Goal: Communication & Community: Answer question/provide support

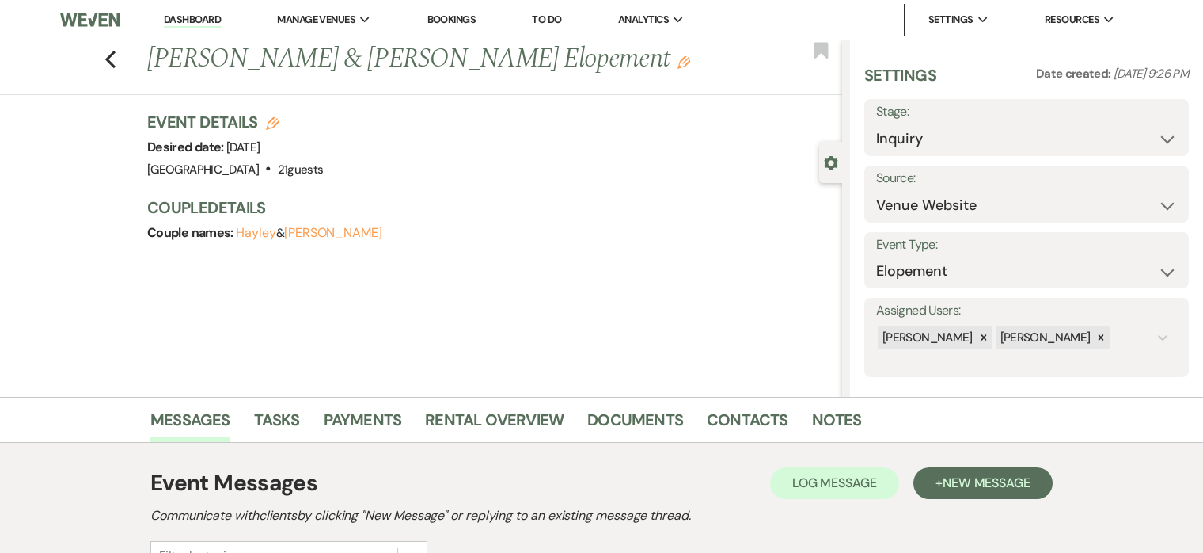
click at [198, 22] on link "Dashboard" at bounding box center [192, 20] width 57 height 15
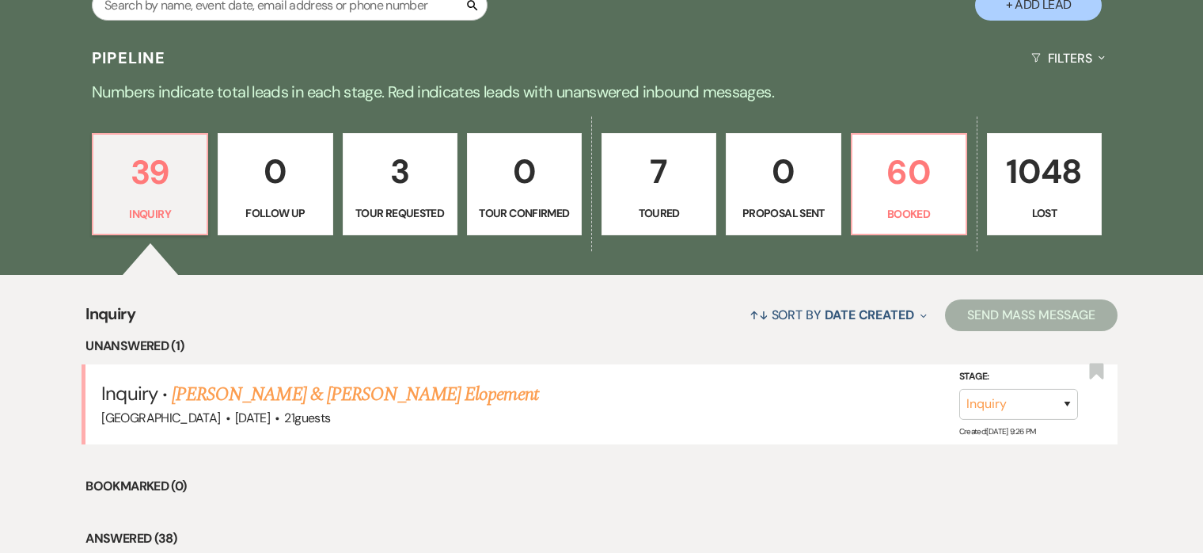
scroll to position [378, 0]
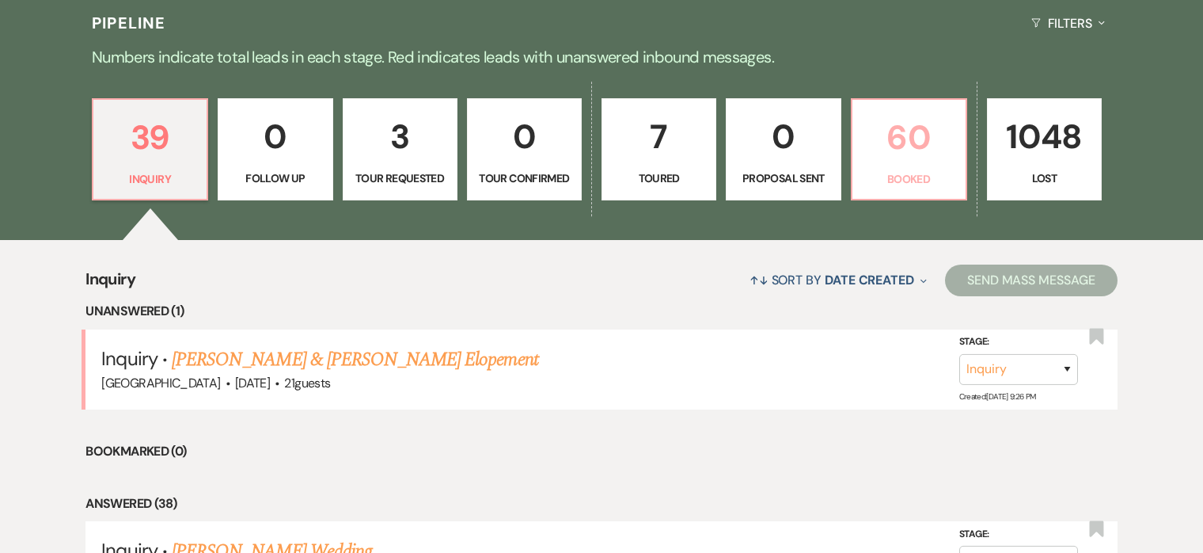
click at [914, 158] on p "60" at bounding box center [909, 137] width 94 height 53
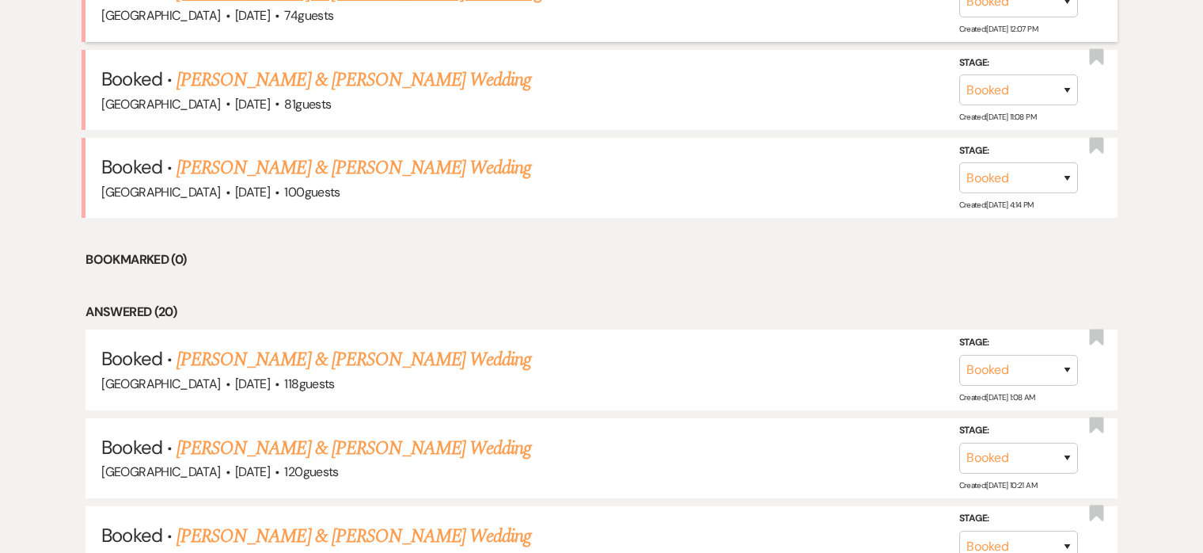
scroll to position [748, 0]
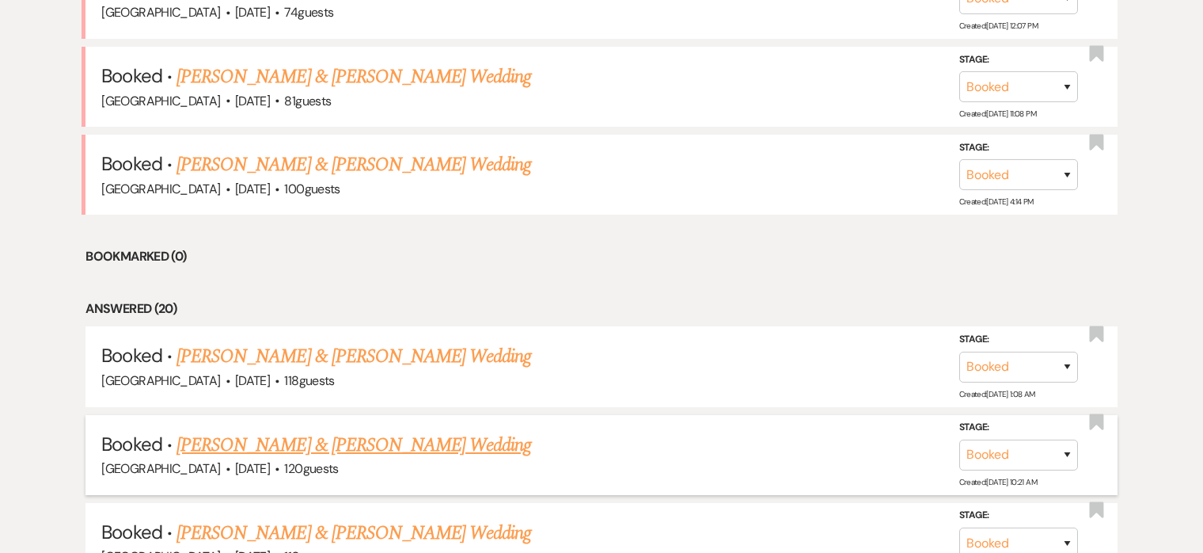
click at [354, 447] on link "Jordan Wills & Sam Nidenberg's Wedding" at bounding box center [354, 445] width 355 height 29
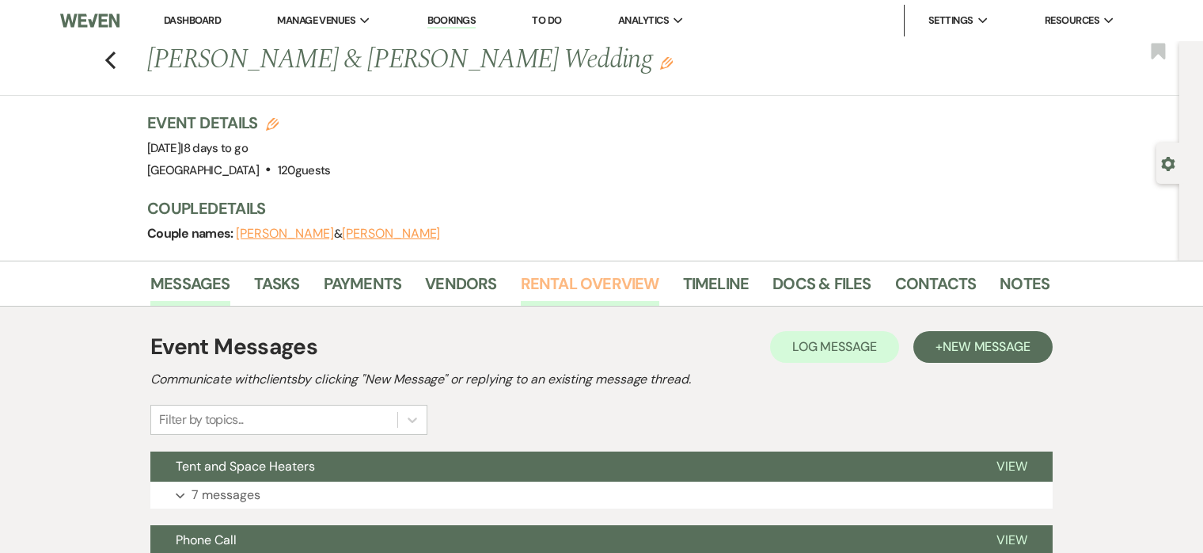
click at [542, 280] on link "Rental Overview" at bounding box center [590, 288] width 139 height 35
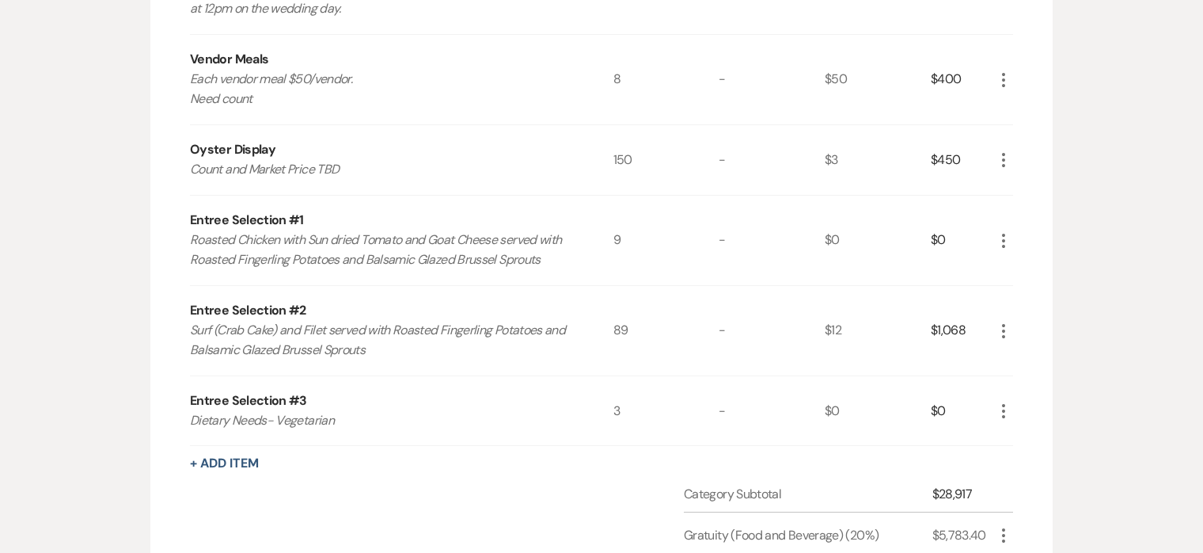
scroll to position [886, 0]
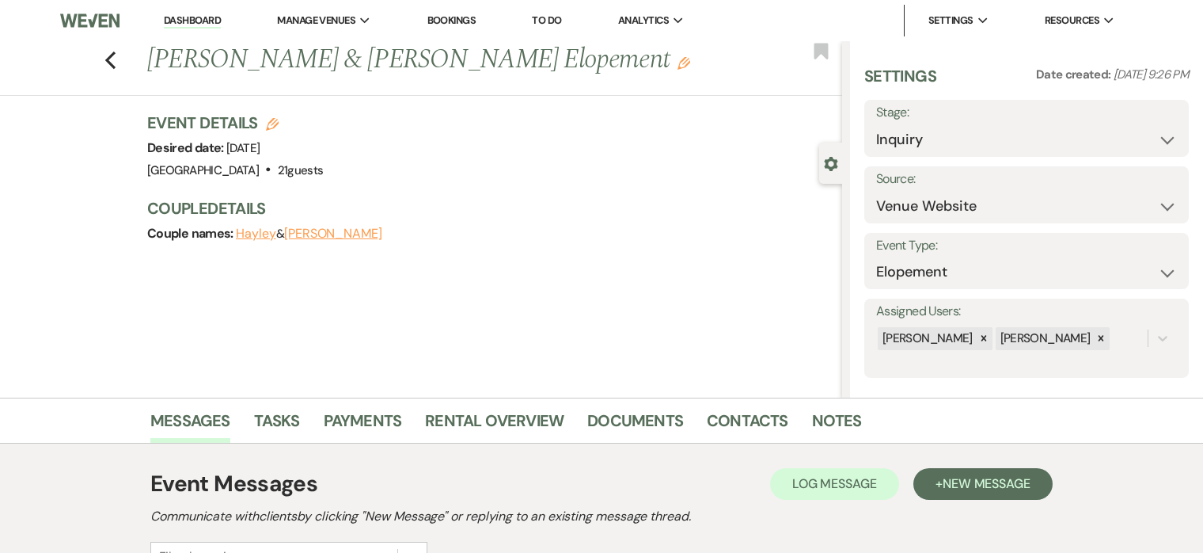
click at [268, 127] on icon "Edit" at bounding box center [272, 124] width 13 height 13
select select "698"
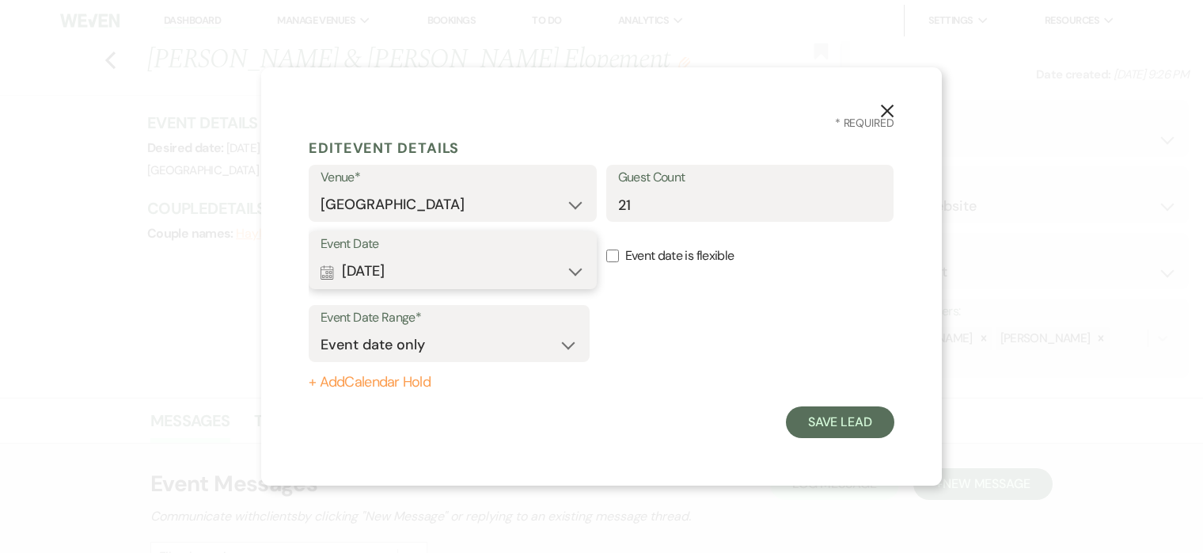
click at [473, 256] on button "Calendar [DATE] Expand" at bounding box center [453, 272] width 264 height 32
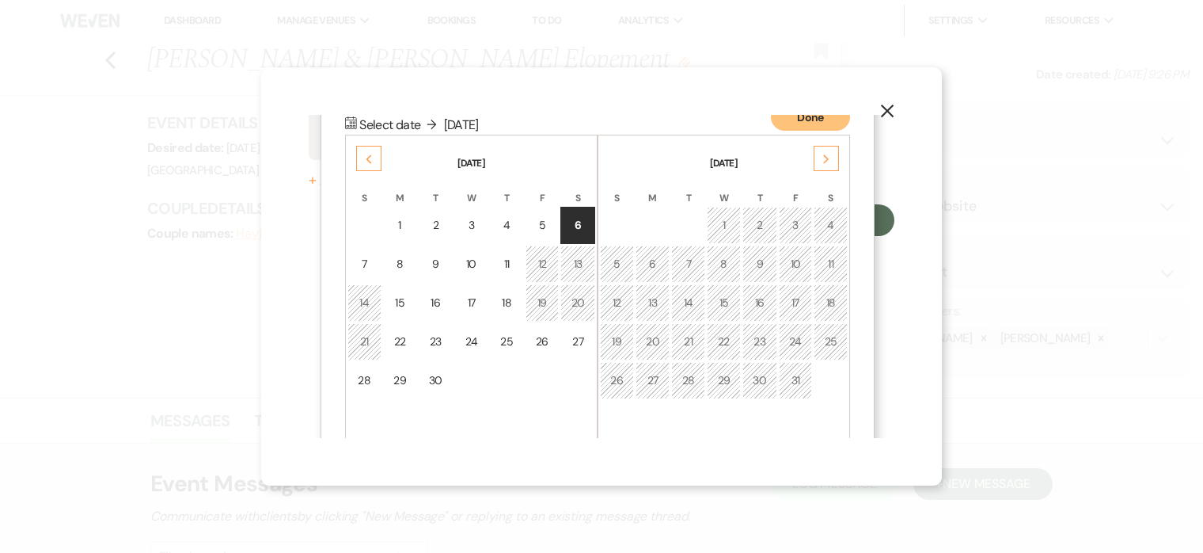
scroll to position [203, 0]
click at [887, 111] on use "button" at bounding box center [887, 111] width 13 height 13
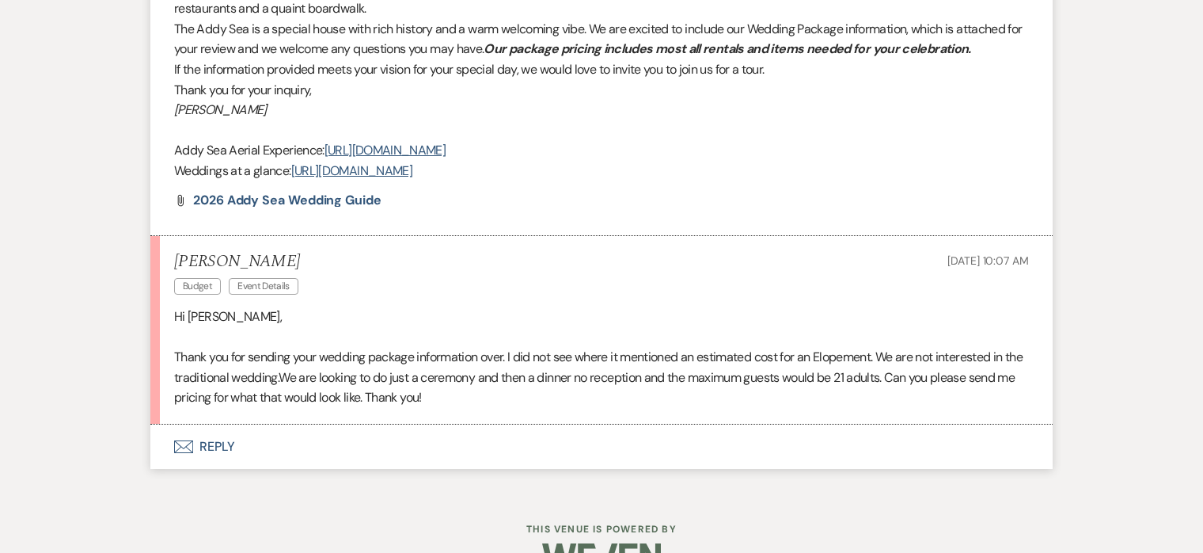
scroll to position [1081, 0]
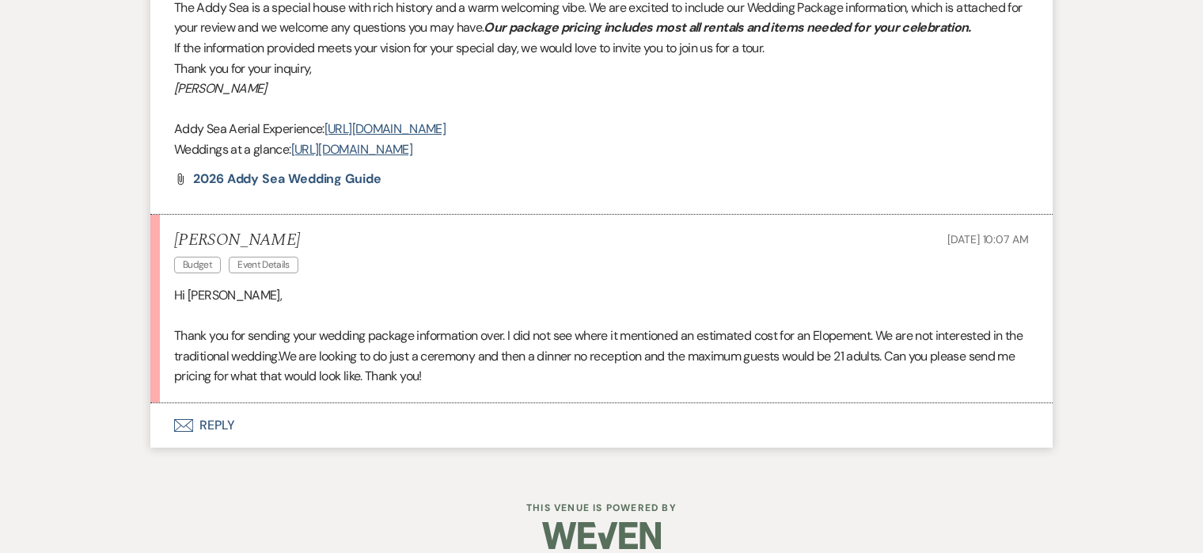
click at [224, 405] on button "Envelope Reply" at bounding box center [601, 425] width 903 height 44
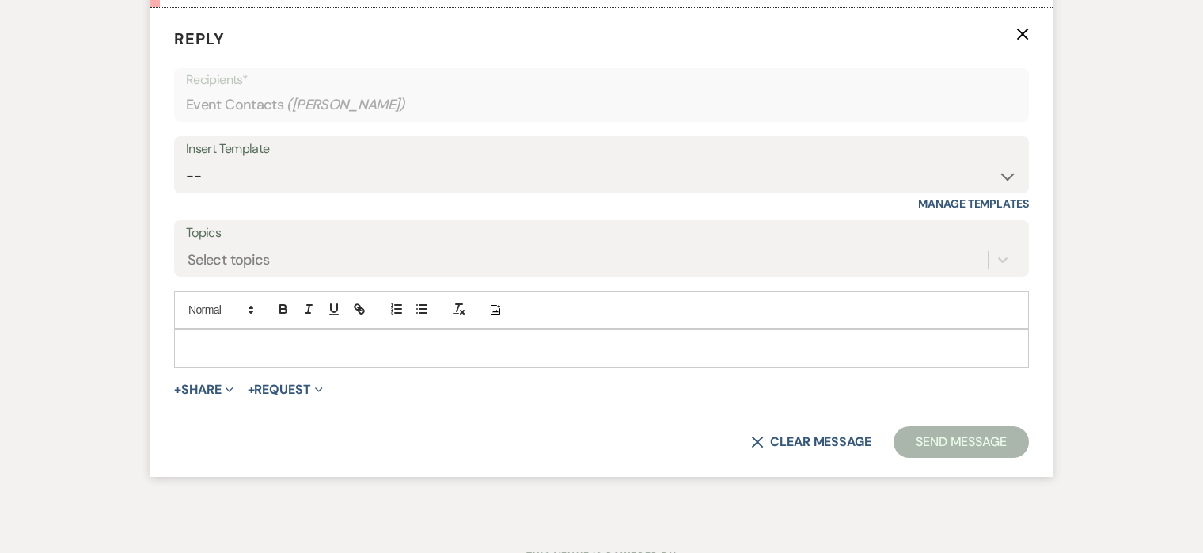
scroll to position [1478, 0]
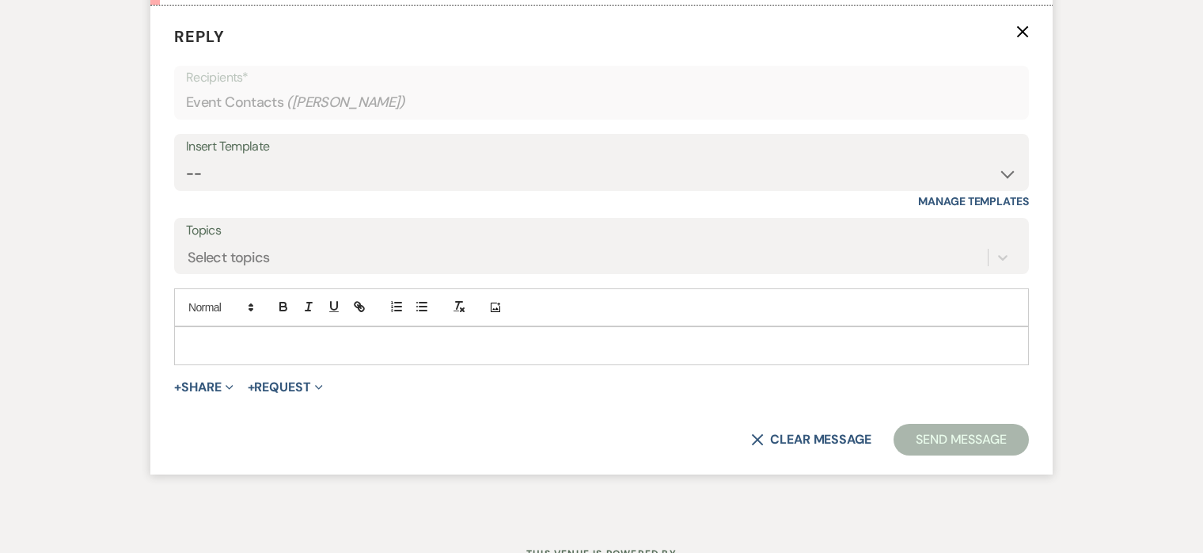
click at [397, 336] on div at bounding box center [602, 345] width 854 height 36
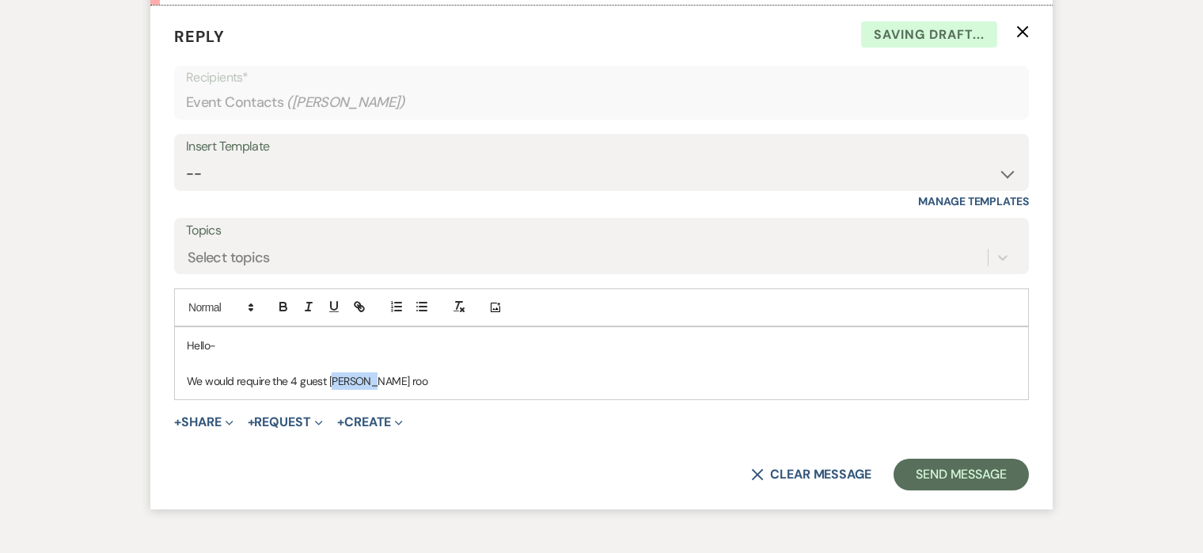
drag, startPoint x: 333, startPoint y: 361, endPoint x: 464, endPoint y: 358, distance: 131.5
click at [464, 372] on p "We would require the 4 guest [PERSON_NAME] roo" at bounding box center [602, 380] width 830 height 17
drag, startPoint x: 457, startPoint y: 360, endPoint x: 444, endPoint y: 360, distance: 12.7
click at [444, 372] on p "We would require the 4 guest house rooms be booked (4" at bounding box center [602, 380] width 830 height 17
click at [387, 372] on p "We would require the 4 guest house rooms be booked for two nights and" at bounding box center [602, 380] width 830 height 17
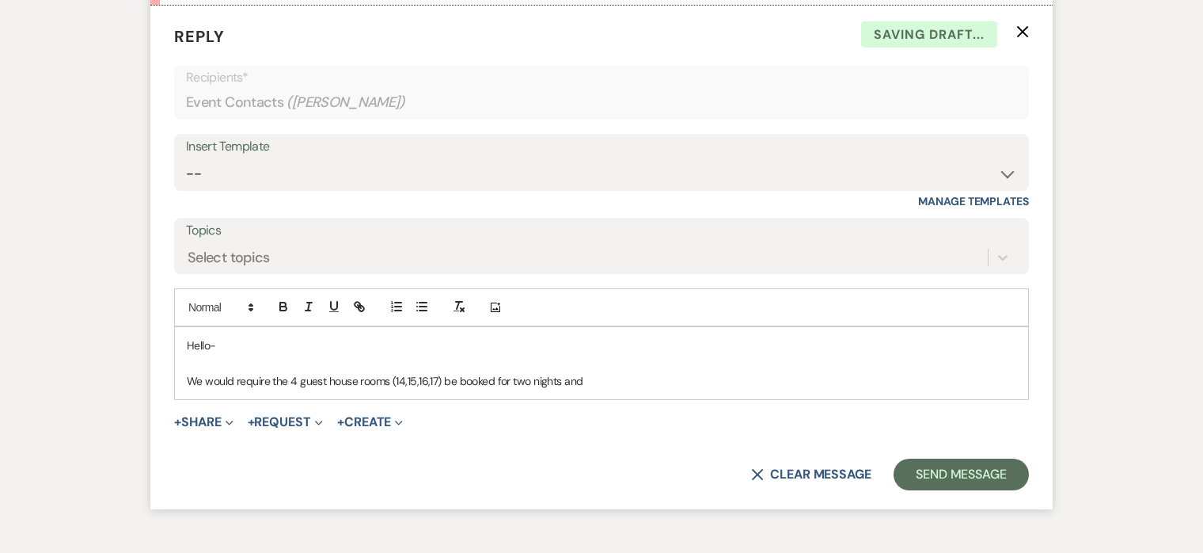
click at [603, 372] on p "We would require the 4 guest house rooms (14,15,16,17) be booked for two nights…" at bounding box center [602, 380] width 830 height 17
drag, startPoint x: 603, startPoint y: 359, endPoint x: 809, endPoint y: 359, distance: 206.7
click at [809, 372] on p "We would require the 4 guest house rooms (14,15,16,17) be booked for two nights…" at bounding box center [602, 380] width 830 height 17
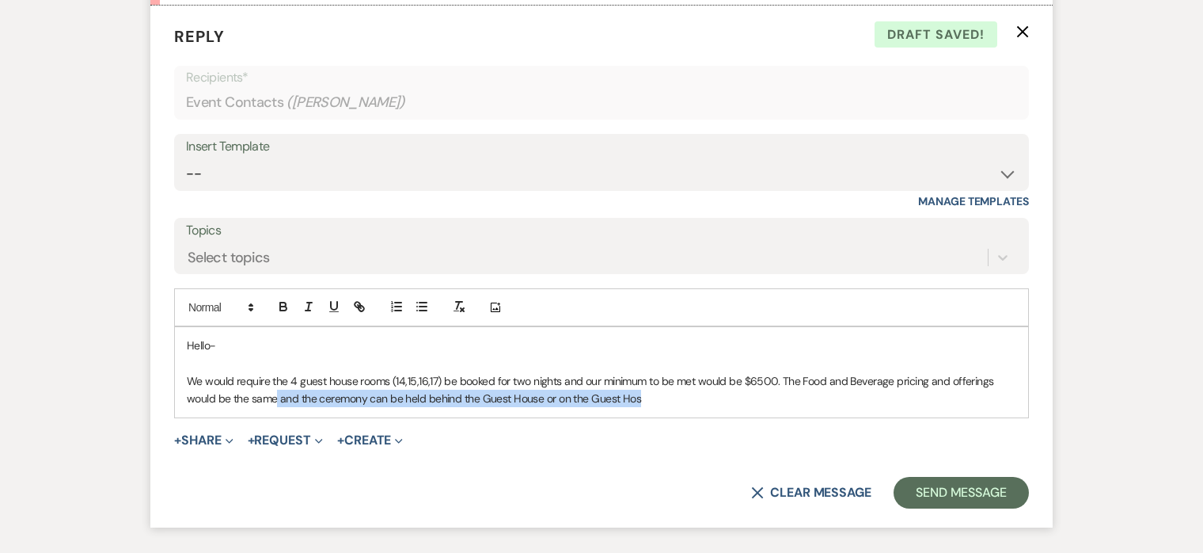
drag, startPoint x: 277, startPoint y: 377, endPoint x: 755, endPoint y: 408, distance: 479.2
click at [755, 408] on form "Reply X Draft saved! Recipients* Event Contacts ( [PERSON_NAME] ) Insert Templa…" at bounding box center [601, 267] width 903 height 522
drag, startPoint x: 353, startPoint y: 375, endPoint x: 687, endPoint y: 387, distance: 334.4
click at [687, 387] on div "Hello- We would require the 4 guest house rooms (14,15,16,17) be booked for two…" at bounding box center [602, 372] width 854 height 90
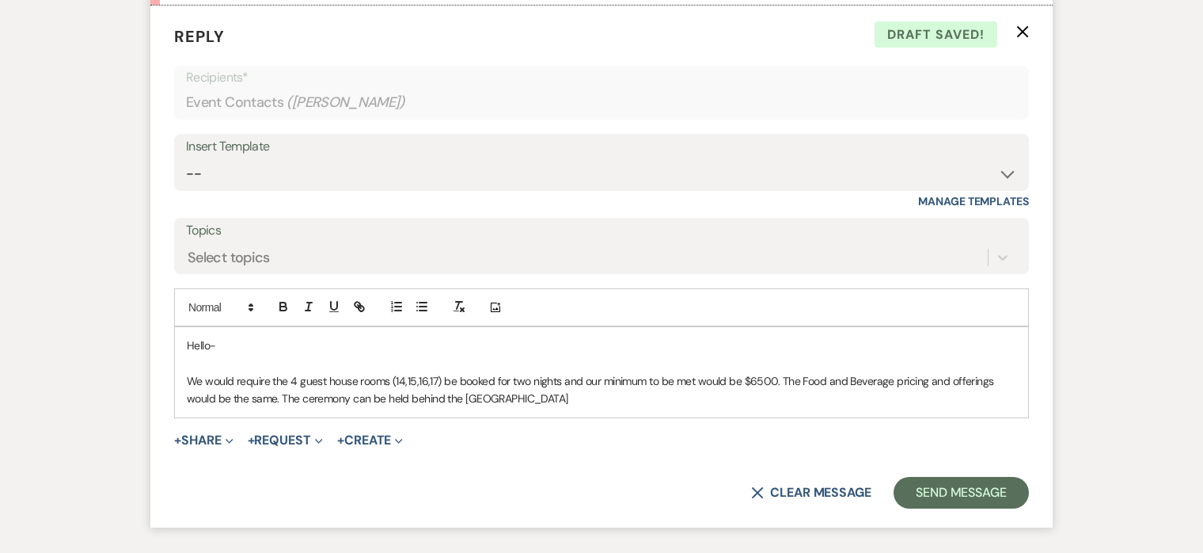
click at [288, 372] on p "We would require the 4 guest house rooms (14,15,16,17) be booked for two nights…" at bounding box center [602, 390] width 830 height 36
drag, startPoint x: 367, startPoint y: 358, endPoint x: 407, endPoint y: 358, distance: 40.4
click at [407, 372] on p "We would require the Guest House be rented 4 guest house rooms (14,15,16,17) be…" at bounding box center [602, 390] width 830 height 36
drag, startPoint x: 426, startPoint y: 358, endPoint x: 567, endPoint y: 358, distance: 140.9
click at [567, 372] on p "We would require the Guest House be booked for guest house rooms (14,15,16,17) …" at bounding box center [602, 390] width 830 height 36
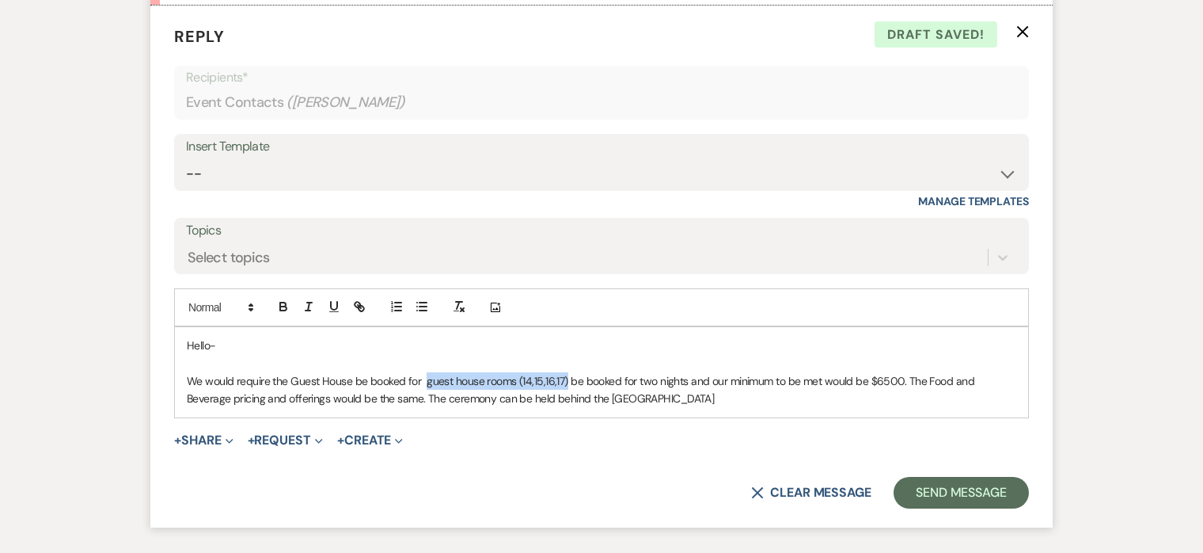
copy p "guest house rooms (14,15,16,17)"
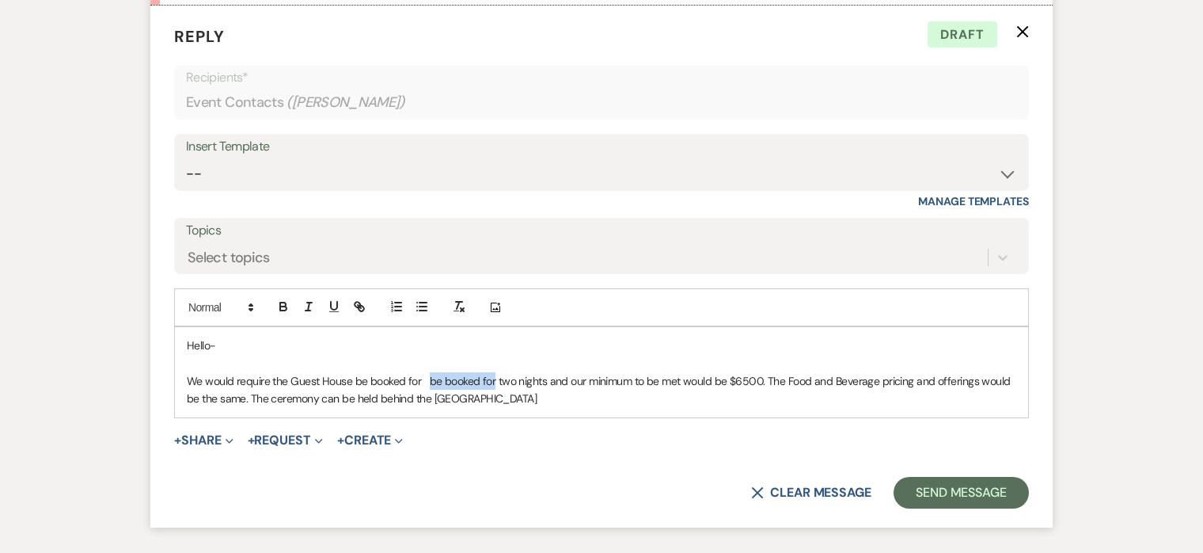
drag, startPoint x: 426, startPoint y: 359, endPoint x: 493, endPoint y: 359, distance: 67.3
click at [493, 372] on p "We would require the Guest House be booked for be booked for two nights and our…" at bounding box center [602, 390] width 830 height 36
click at [350, 372] on p "We would require the Guest House be booked for two nights and our minimum to be…" at bounding box center [602, 390] width 830 height 36
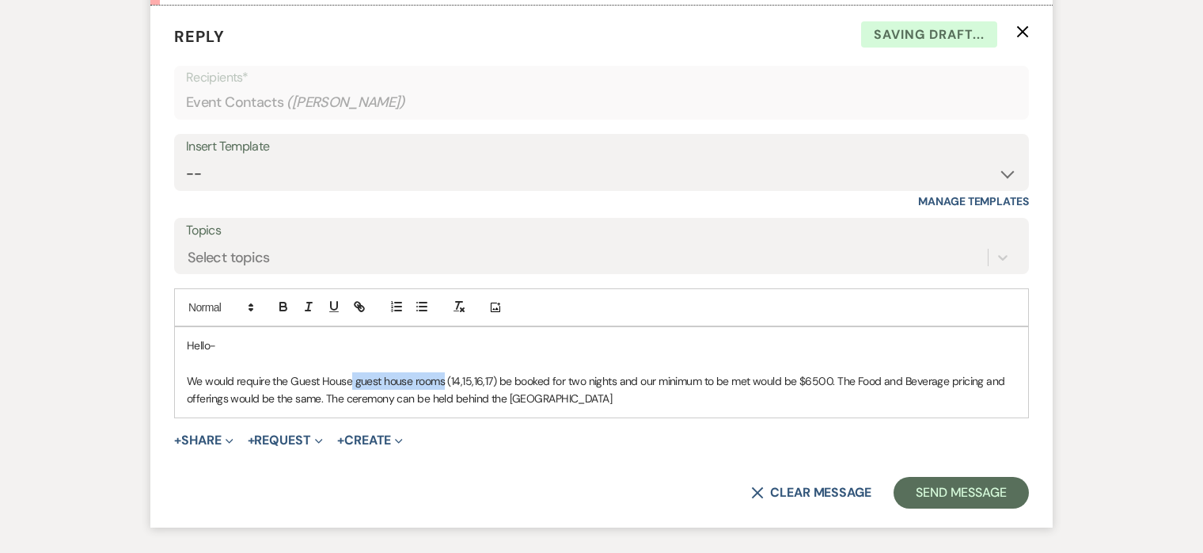
drag, startPoint x: 350, startPoint y: 363, endPoint x: 445, endPoint y: 364, distance: 95.0
click at [445, 372] on p "We would require the Guest House guest house rooms (14,15,16,17) be booked for …" at bounding box center [602, 390] width 830 height 36
click at [357, 372] on p "We would require the Guest House (14,15,16,17) be booked for two nights and our…" at bounding box center [602, 390] width 830 height 36
drag, startPoint x: 644, startPoint y: 359, endPoint x: 667, endPoint y: 359, distance: 22.2
click at [667, 372] on p "We would require the Guest House (rooms 14,15,16,17) be booked for two nights a…" at bounding box center [602, 390] width 830 height 36
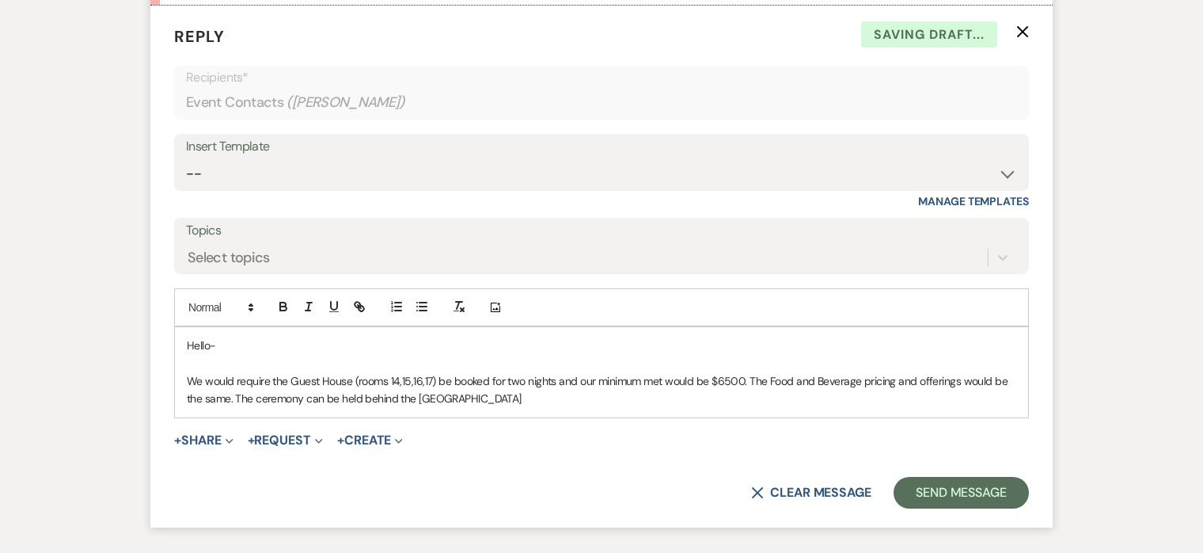
click at [593, 372] on p "We would require the Guest House (rooms 14,15,16,17) be booked for two nights a…" at bounding box center [602, 390] width 830 height 36
drag, startPoint x: 686, startPoint y: 358, endPoint x: 718, endPoint y: 358, distance: 31.7
click at [718, 372] on p "We would require the Guest House (rooms 14,15,16,17) be booked for two nights a…" at bounding box center [602, 390] width 830 height 36
click at [703, 372] on p "We would require the Guest House (rooms 14,15,16,17) be booked for two nights a…" at bounding box center [602, 390] width 830 height 36
drag, startPoint x: 706, startPoint y: 357, endPoint x: 748, endPoint y: 357, distance: 42.0
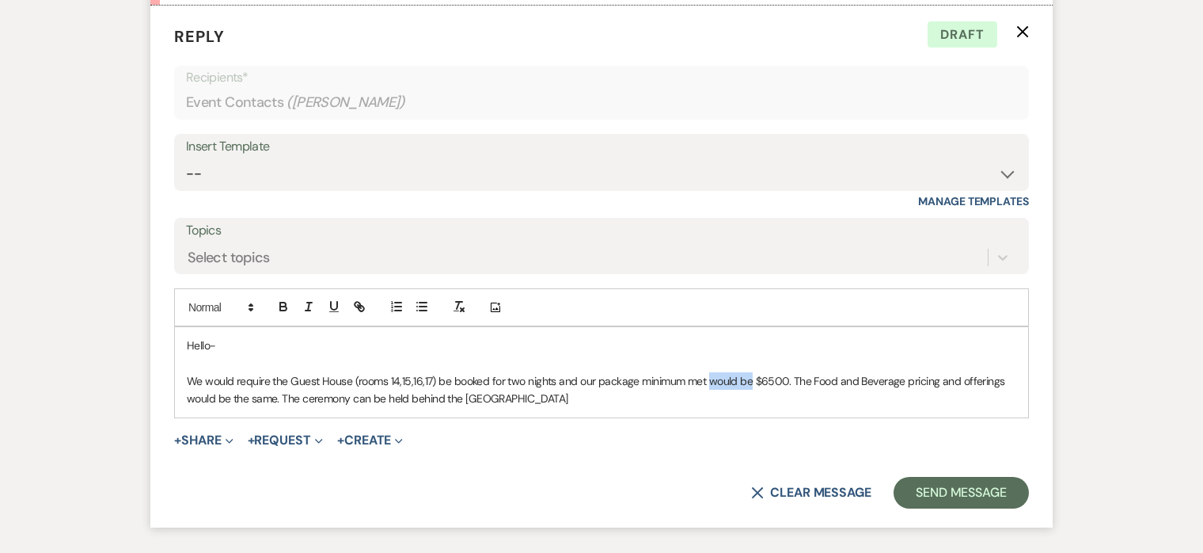
click at [748, 372] on p "We would require the Guest House (rooms 14,15,16,17) be booked for two nights a…" at bounding box center [602, 390] width 830 height 36
click at [483, 376] on p "We would require the Guest House (rooms 14,15,16,17) be booked for two nights a…" at bounding box center [602, 390] width 830 height 36
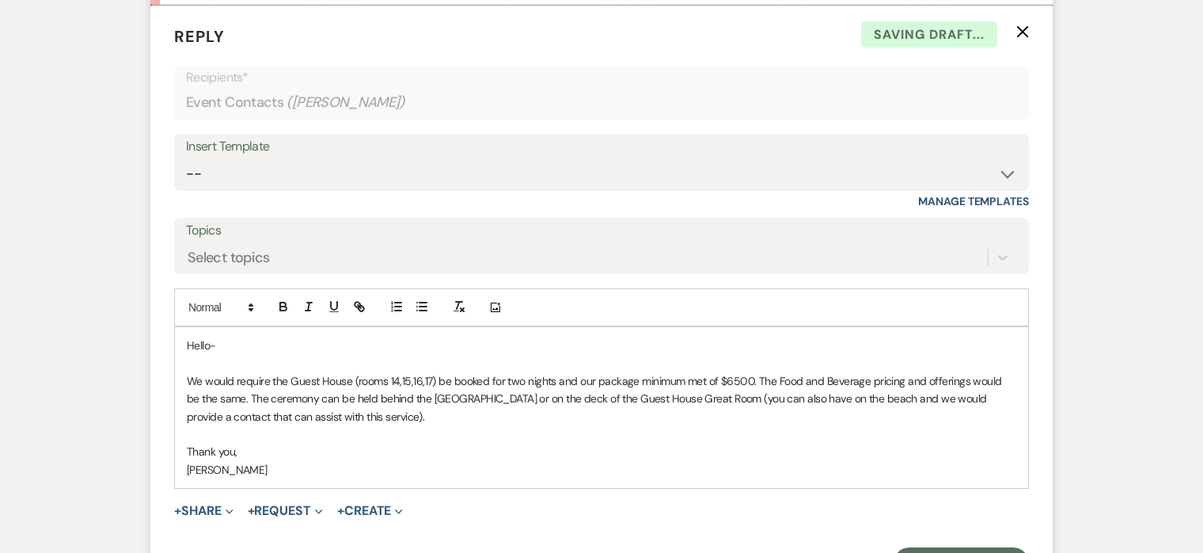
click at [211, 355] on p at bounding box center [602, 363] width 830 height 17
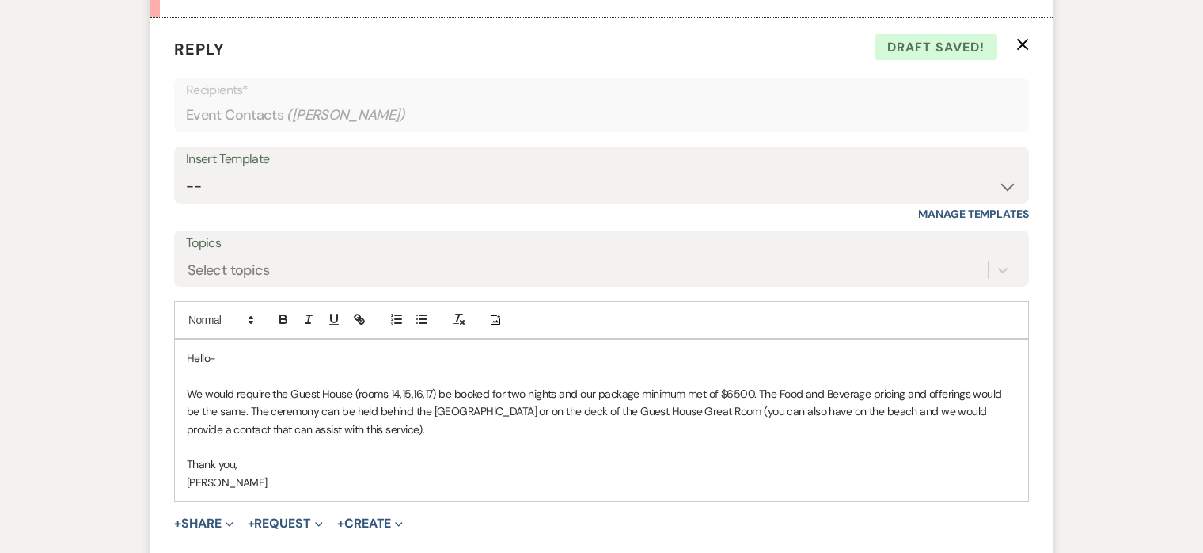
scroll to position [1477, 0]
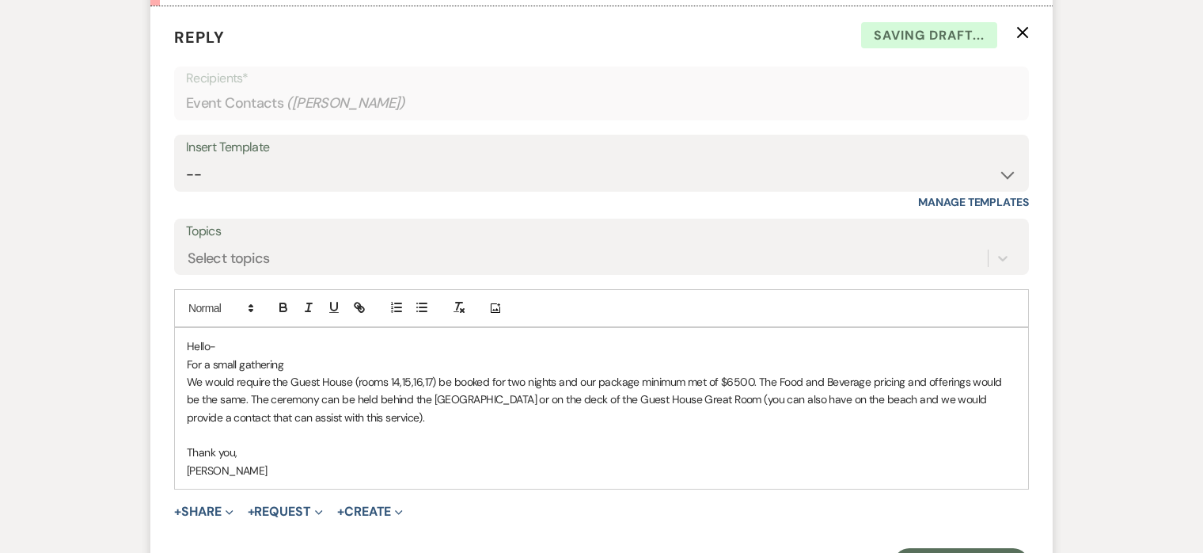
click at [188, 373] on p "We would require the Guest House (rooms 14,15,16,17) be booked for two nights a…" at bounding box center [602, 399] width 830 height 53
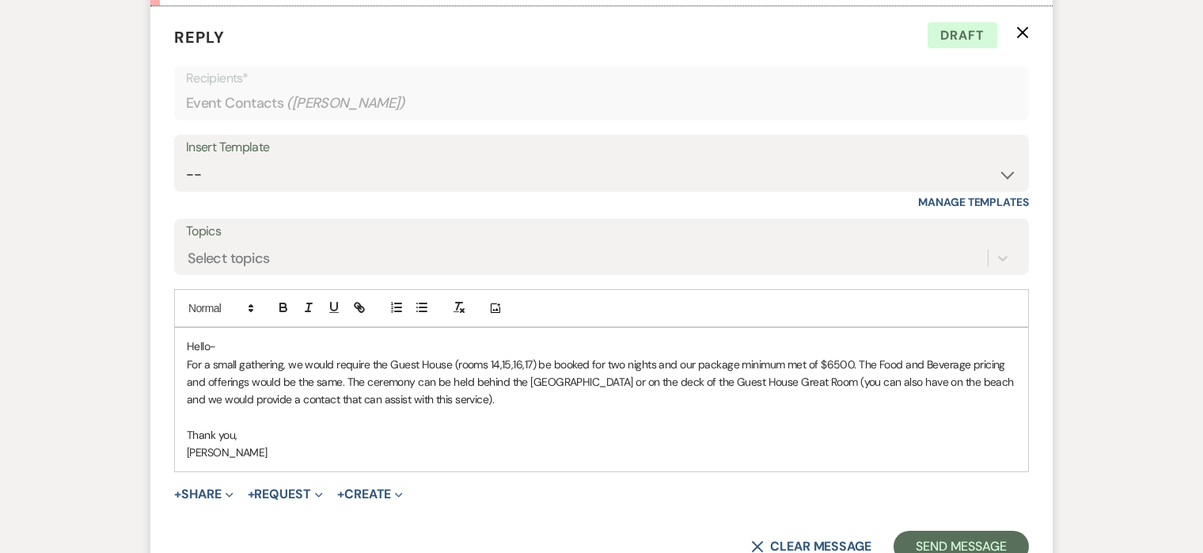
click at [209, 359] on p "For a small gathering, we would require the Guest House (rooms 14,15,16,17) be …" at bounding box center [602, 382] width 830 height 53
click at [963, 356] on p "For a small gathering, we would require the Guest House (rooms 14,15,16,17) be …" at bounding box center [602, 382] width 830 height 53
click at [943, 530] on button "Send Message" at bounding box center [961, 546] width 135 height 32
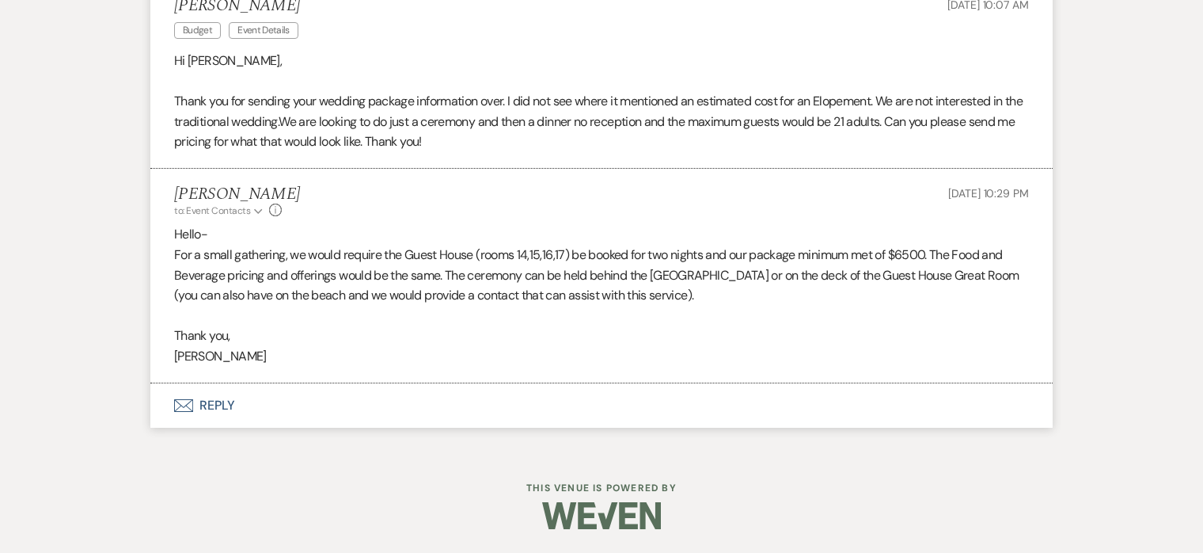
scroll to position [1295, 0]
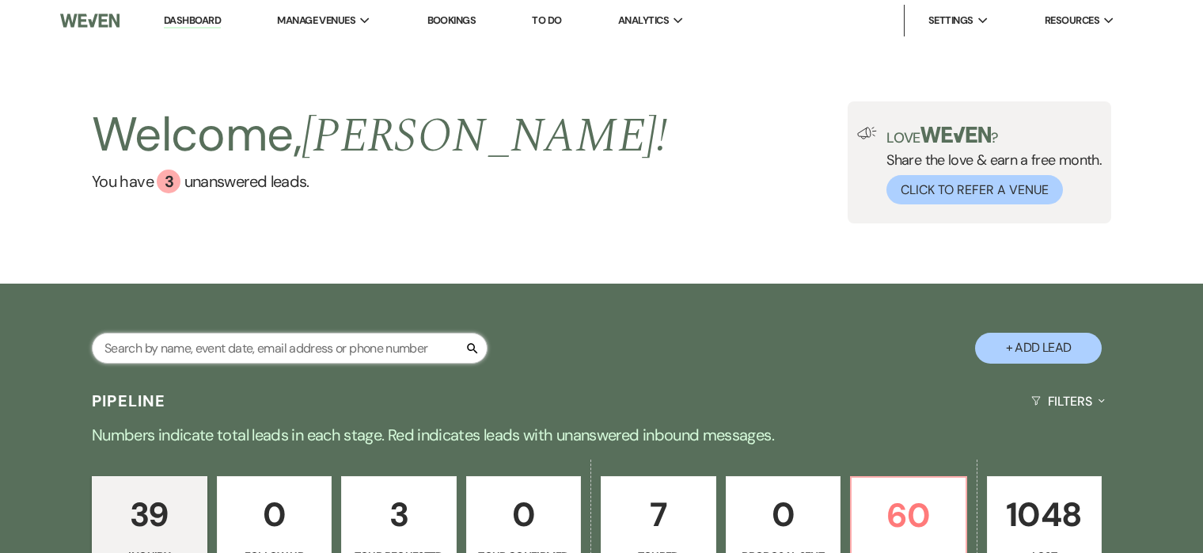
click at [424, 347] on input "text" at bounding box center [290, 348] width 396 height 31
type input "oliv"
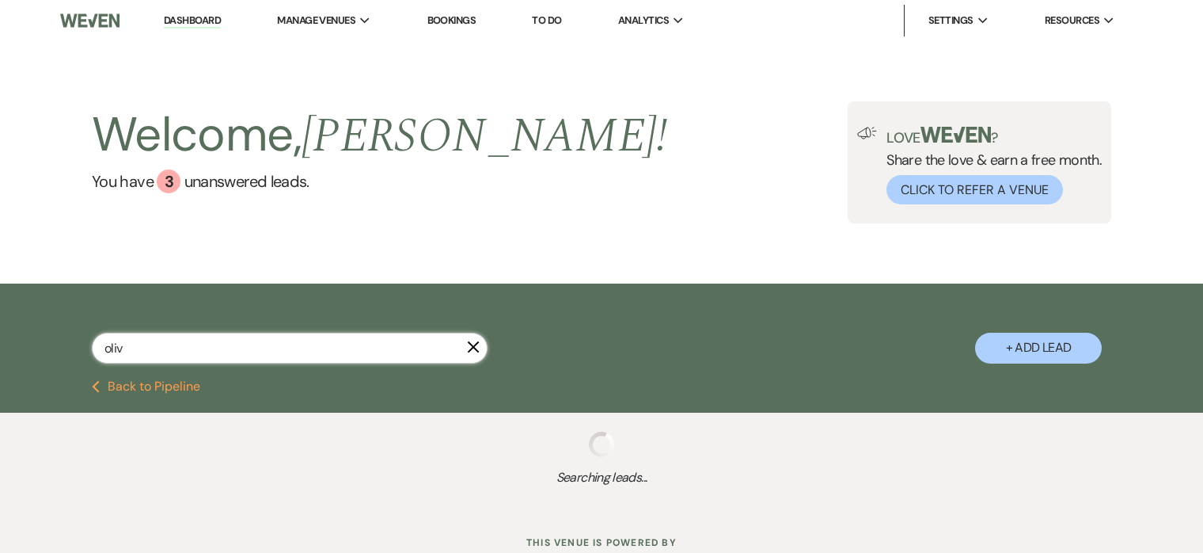
select select "8"
select select "10"
select select "8"
select select "4"
select select "8"
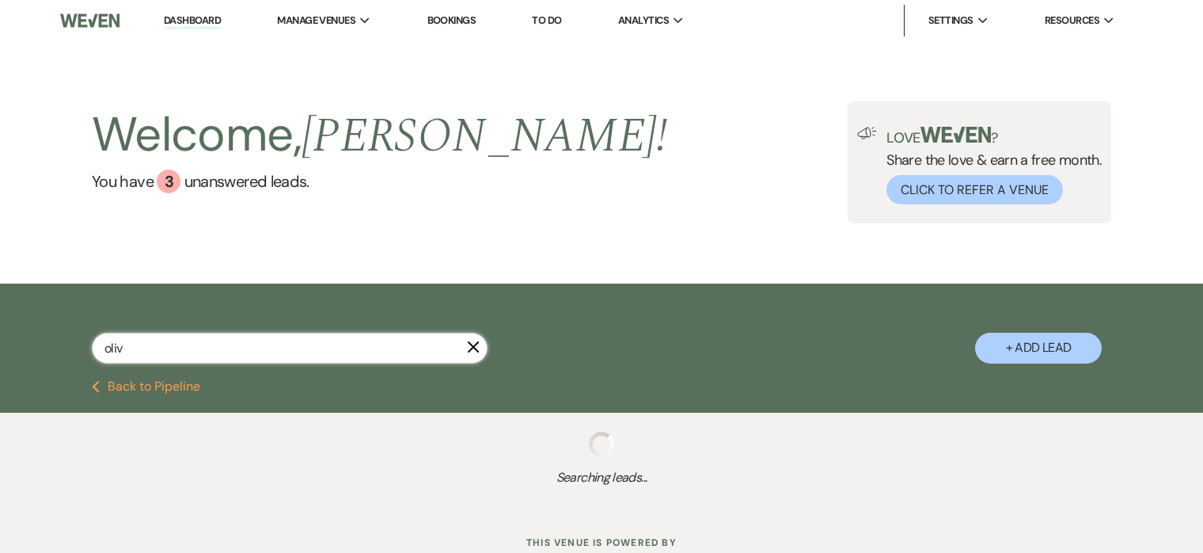
select select "5"
select select "8"
select select "5"
select select "8"
select select "5"
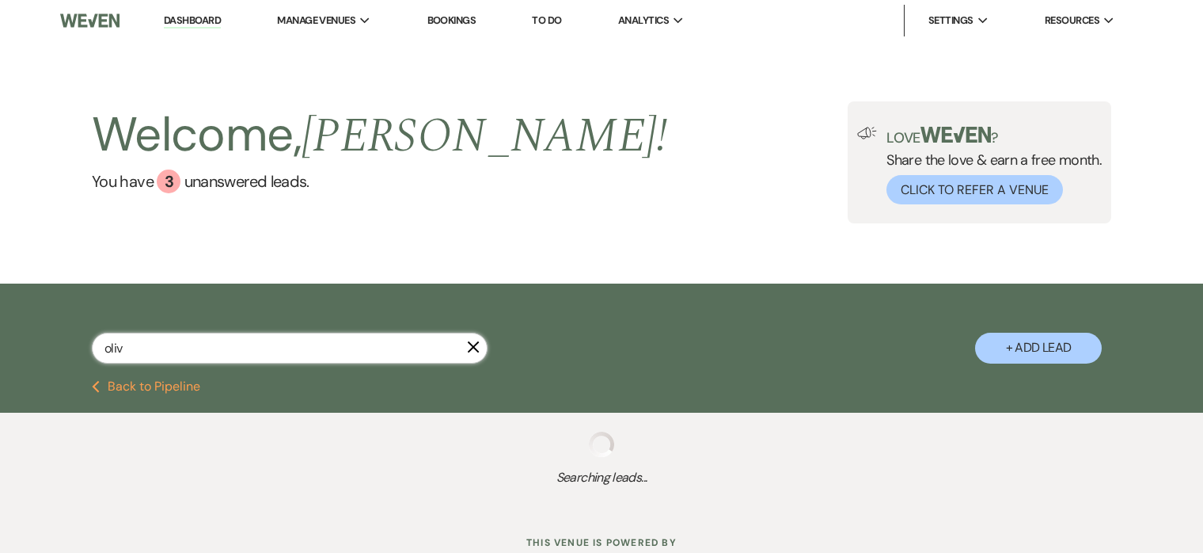
select select "8"
select select "9"
select select "8"
select select "5"
select select "8"
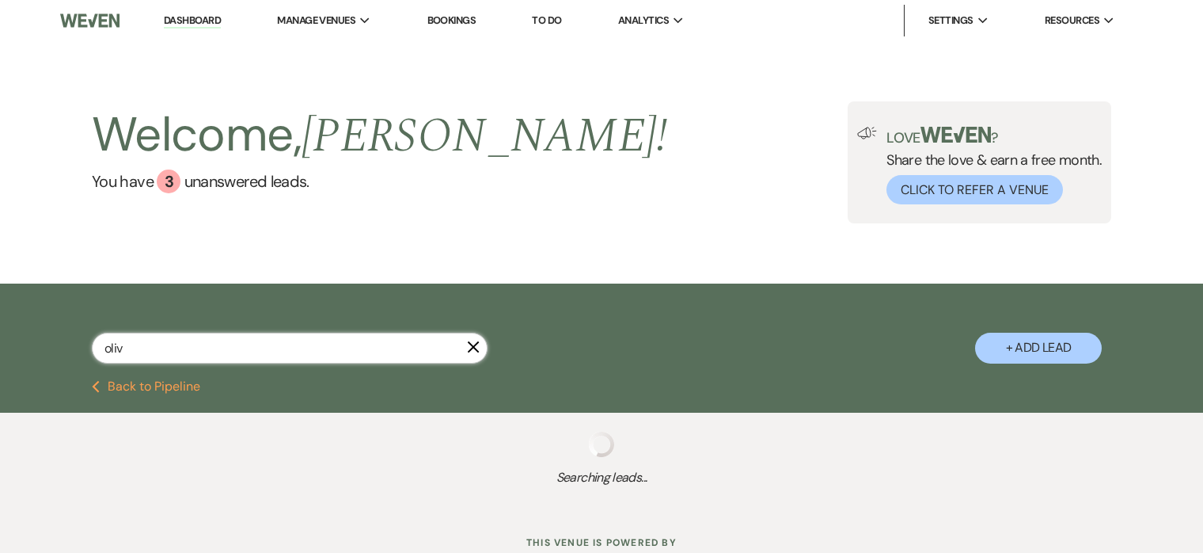
select select "5"
select select "8"
select select "5"
select select "8"
select select "5"
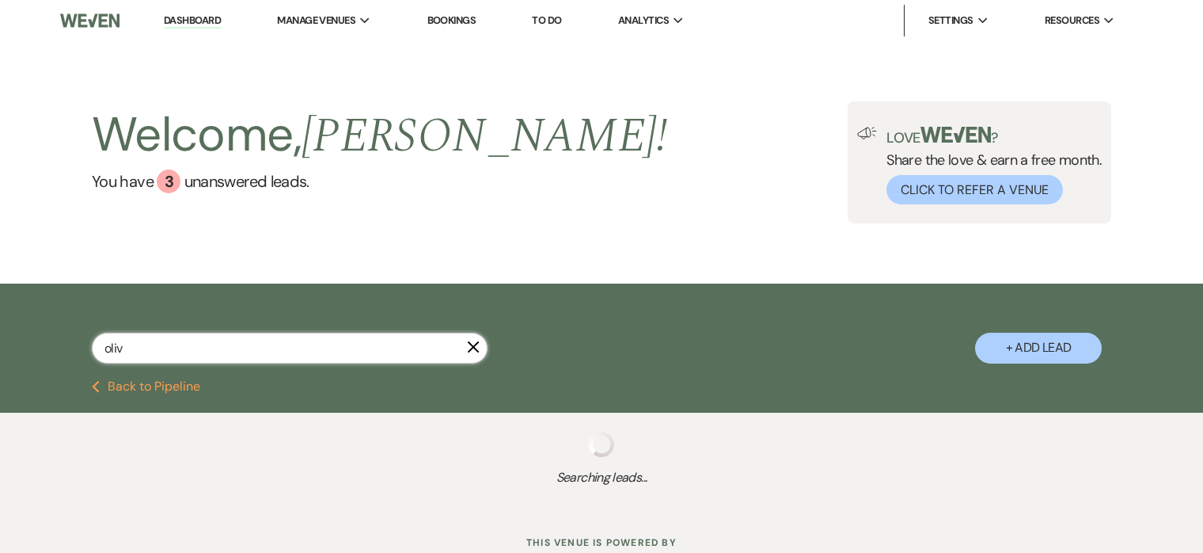
select select "8"
select select "5"
select select "8"
select select "5"
select select "8"
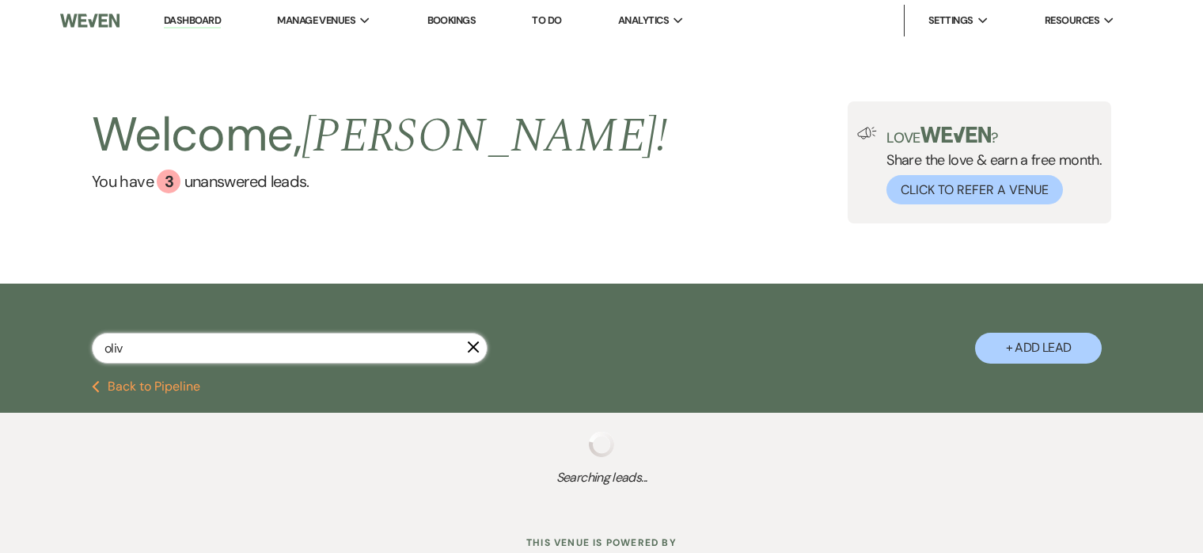
select select "5"
select select "8"
select select "5"
select select "8"
select select "4"
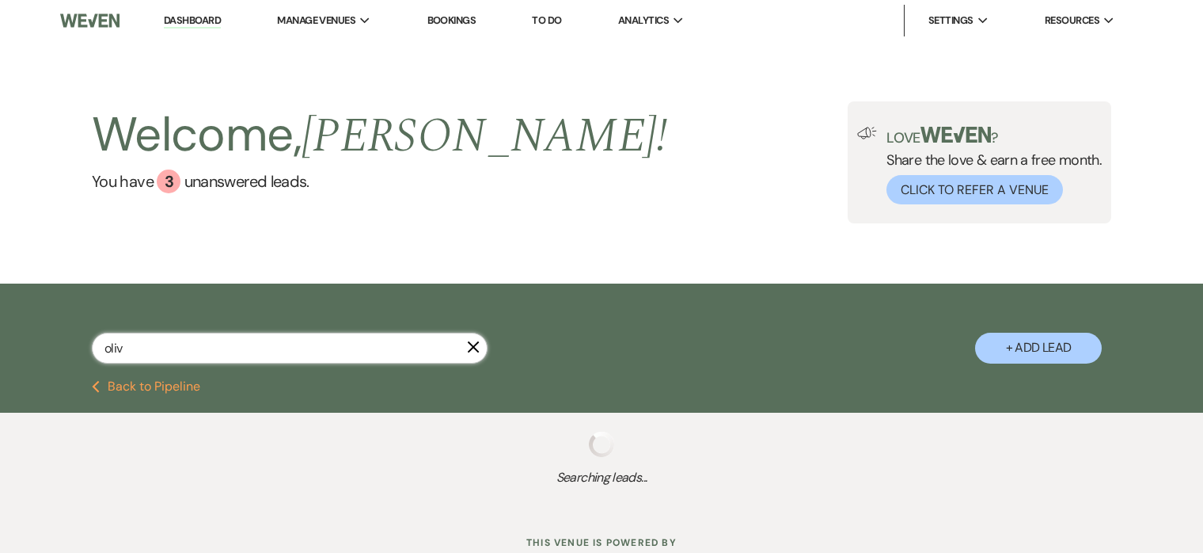
select select "8"
select select "5"
select select "8"
select select "5"
select select "8"
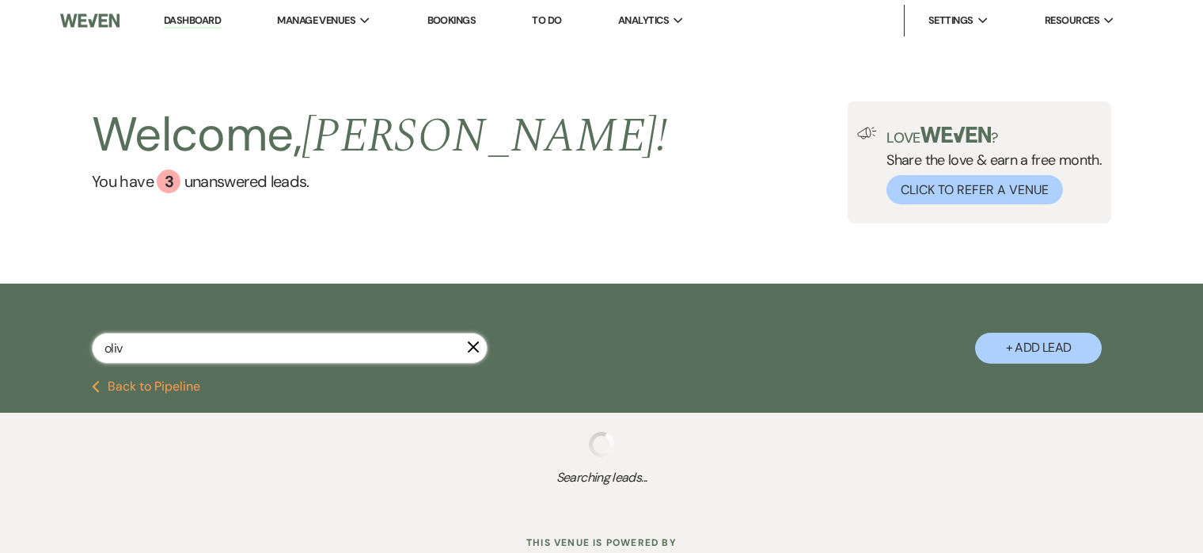
select select "5"
select select "8"
select select "9"
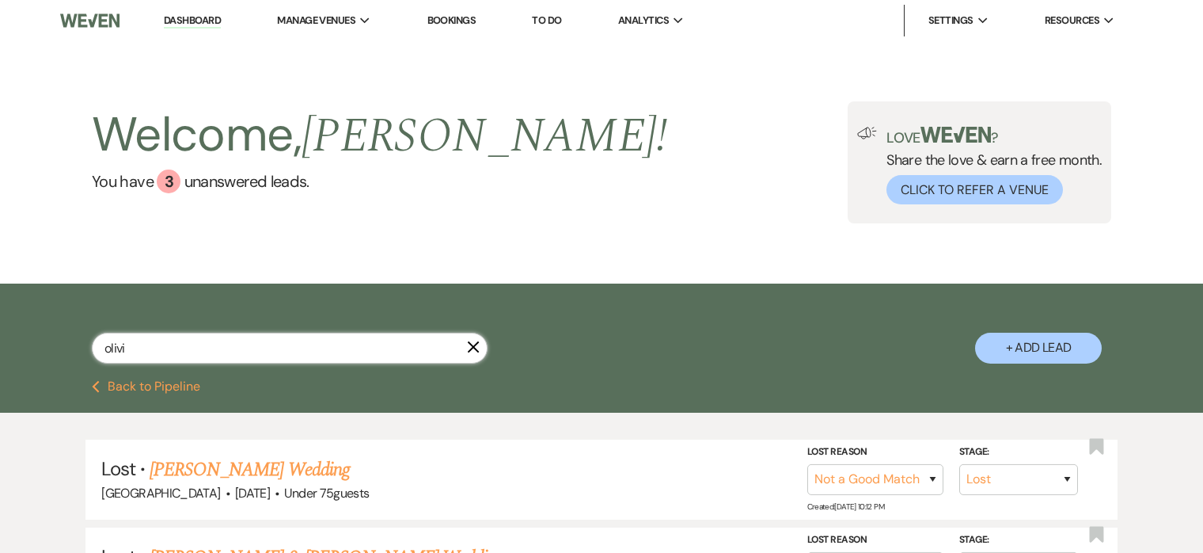
type input "olivia"
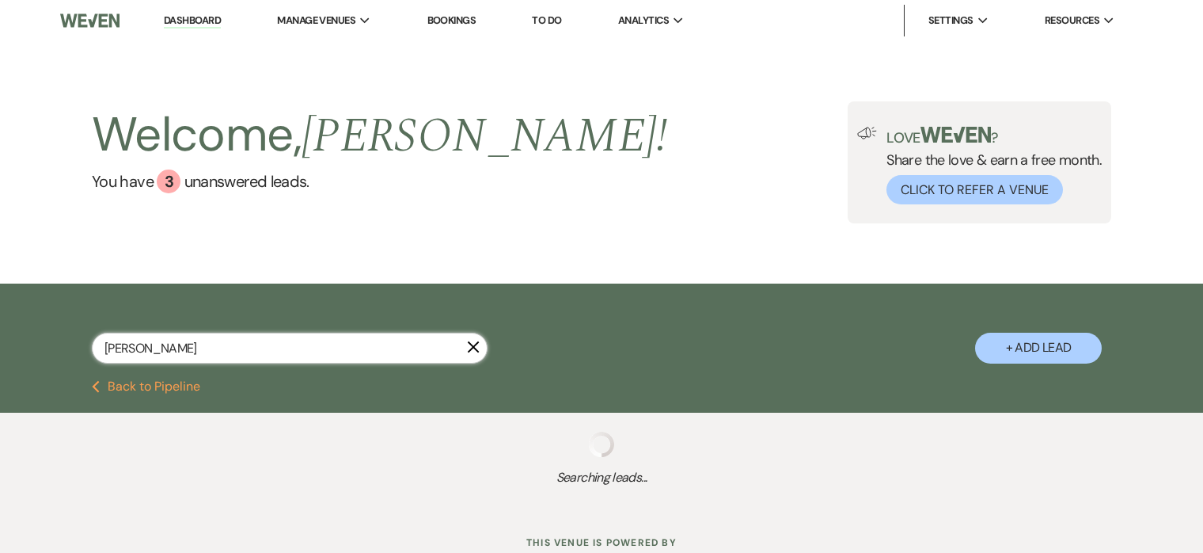
select select "8"
select select "5"
select select "8"
select select "9"
select select "8"
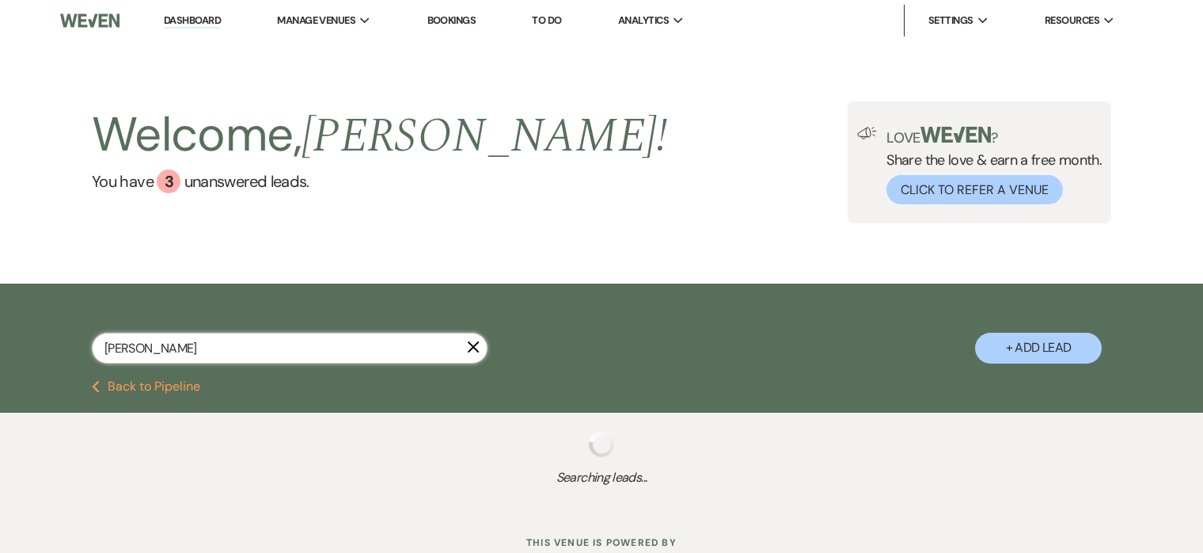
select select "5"
select select "8"
select select "5"
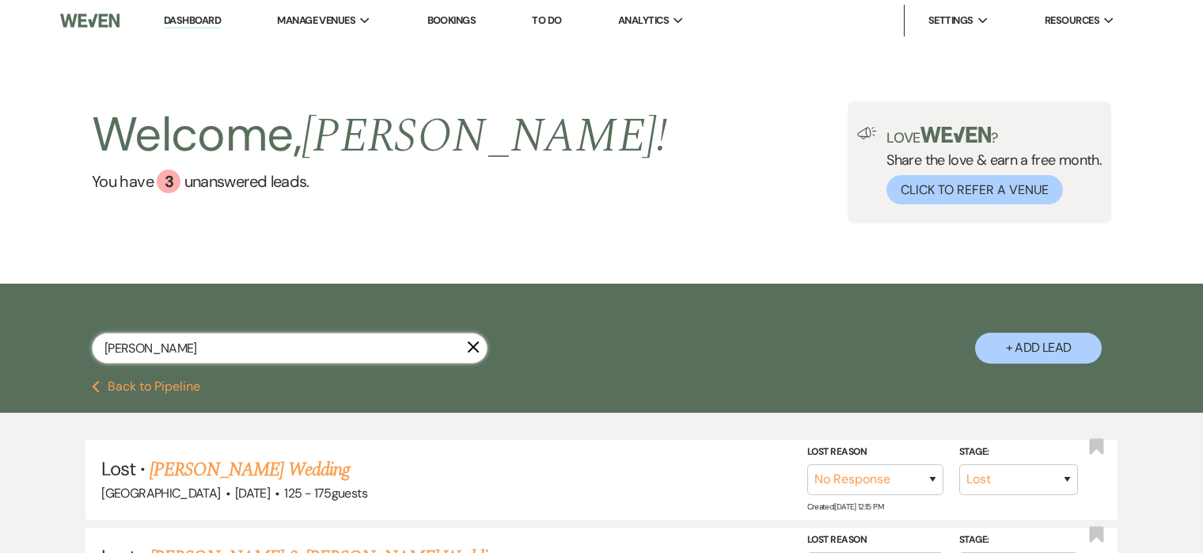
type input "olivia"
click at [476, 344] on use "button" at bounding box center [474, 347] width 12 height 12
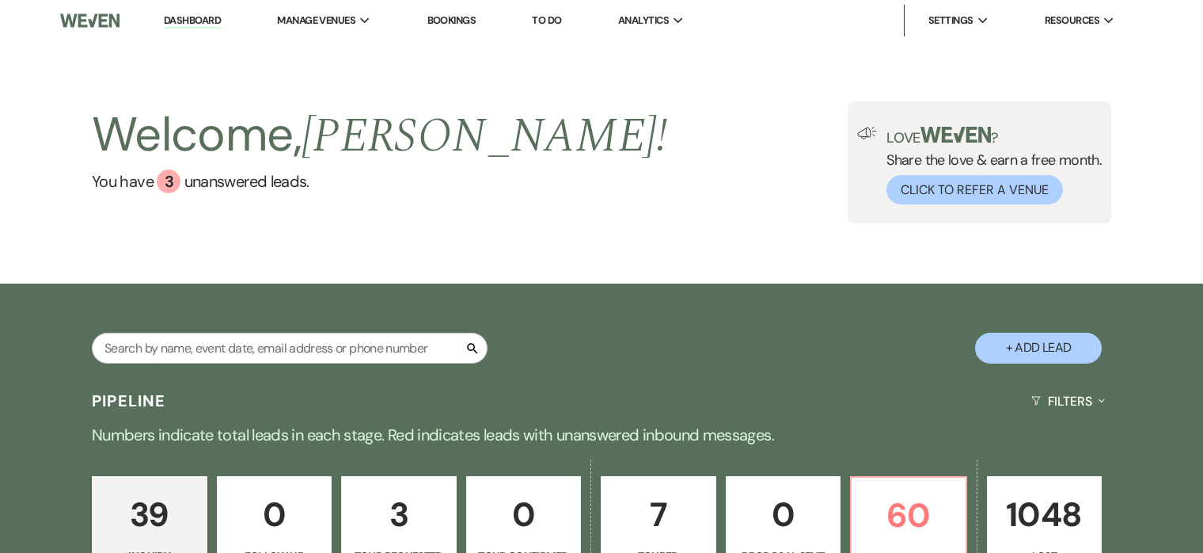
click at [1050, 338] on button "+ Add Lead" at bounding box center [1038, 348] width 127 height 31
select select "698"
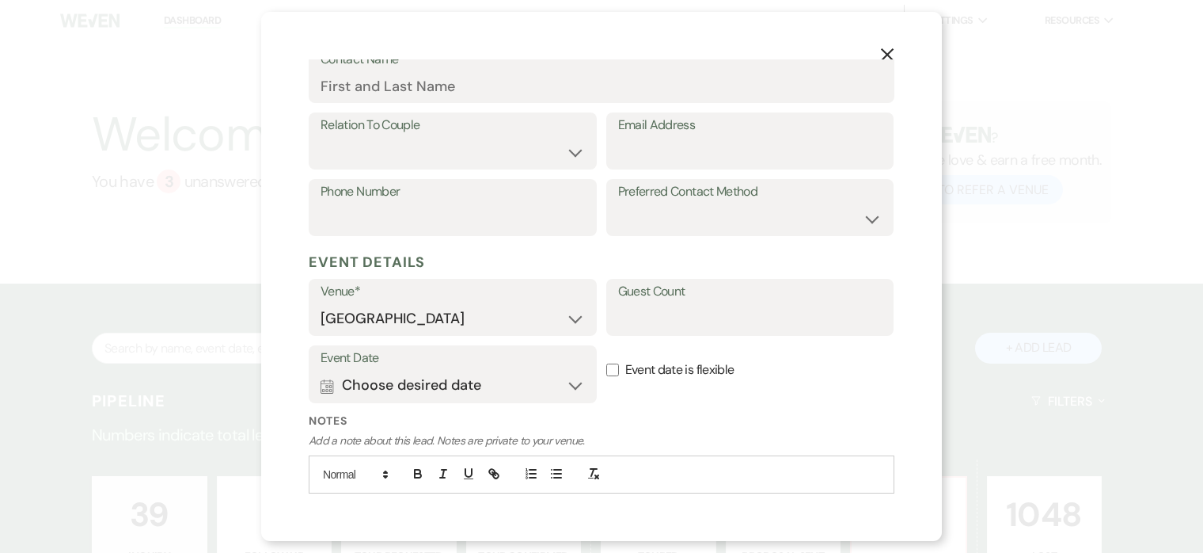
scroll to position [343, 0]
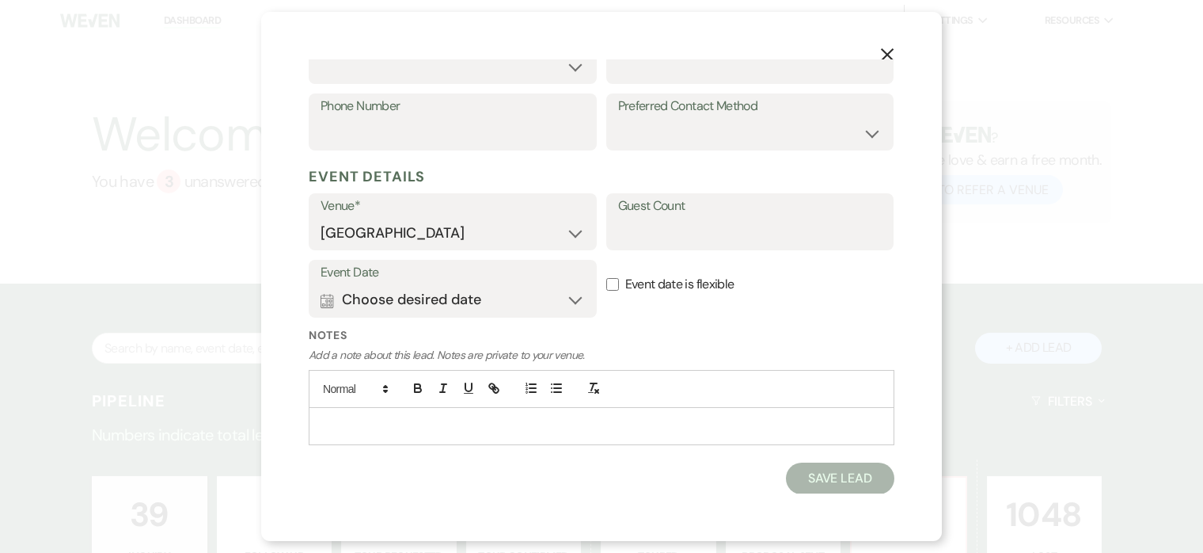
click at [559, 417] on p at bounding box center [601, 425] width 561 height 17
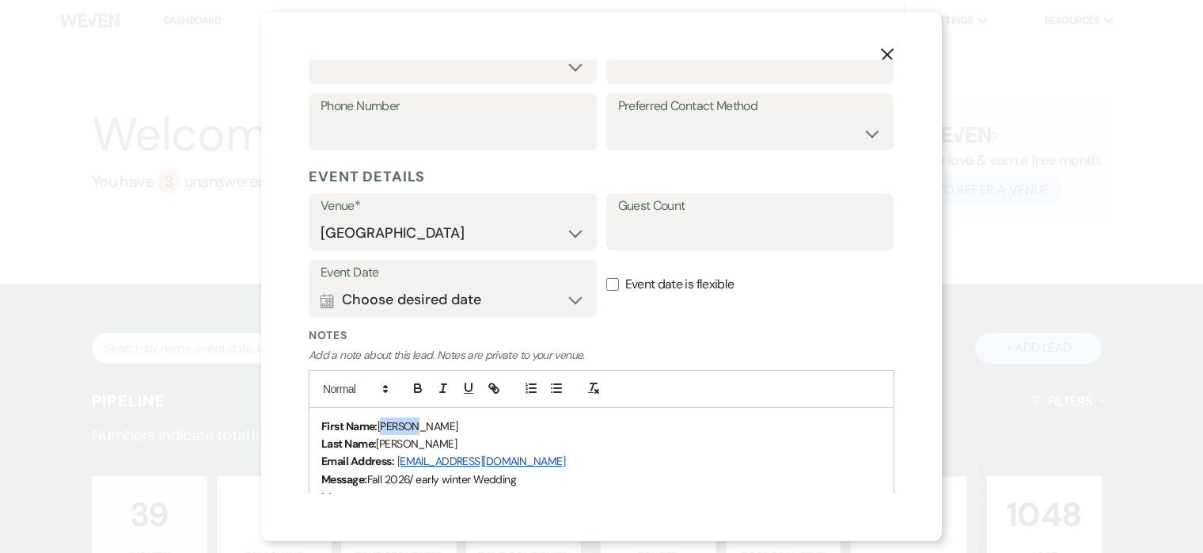
drag, startPoint x: 409, startPoint y: 424, endPoint x: 382, endPoint y: 423, distance: 27.0
click at [382, 423] on p "First Name: Olivia" at bounding box center [601, 425] width 561 height 17
copy span "Olivia"
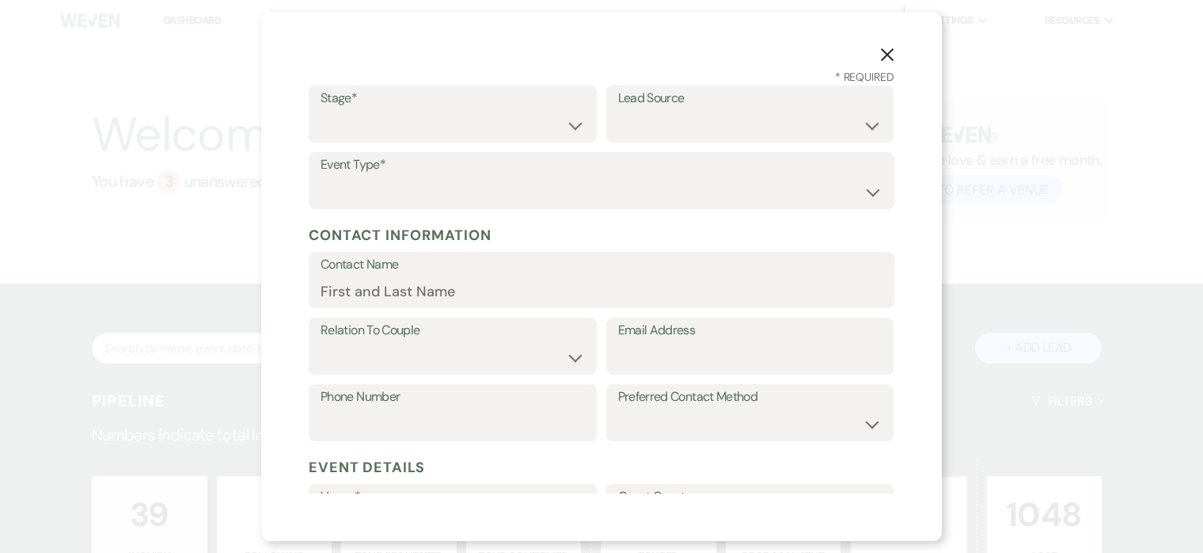
scroll to position [0, 0]
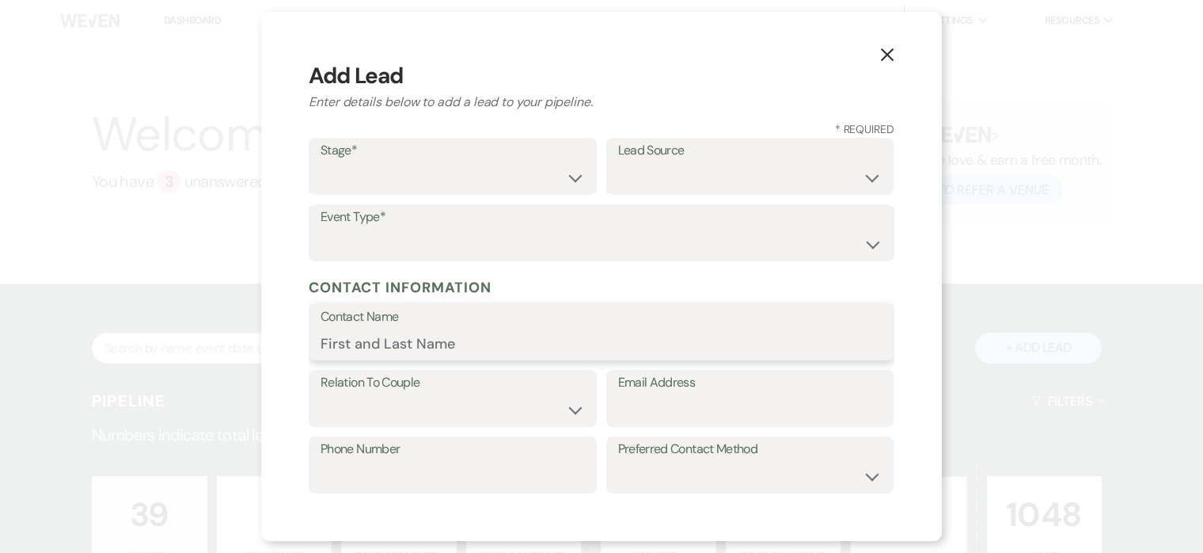
click at [367, 341] on input "Contact Name" at bounding box center [602, 343] width 562 height 31
paste input "Olivia"
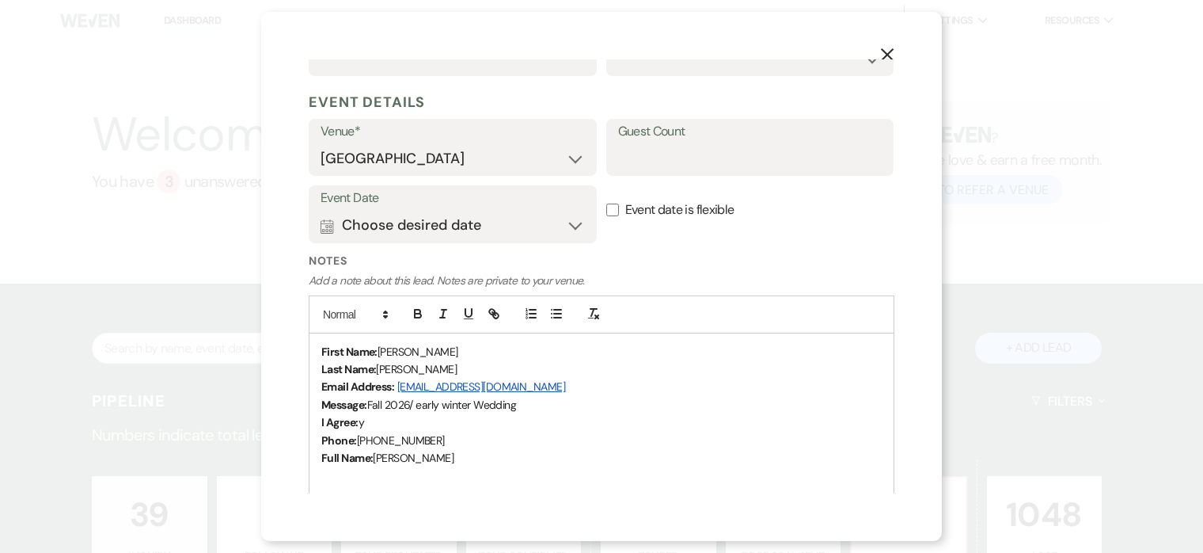
scroll to position [427, 0]
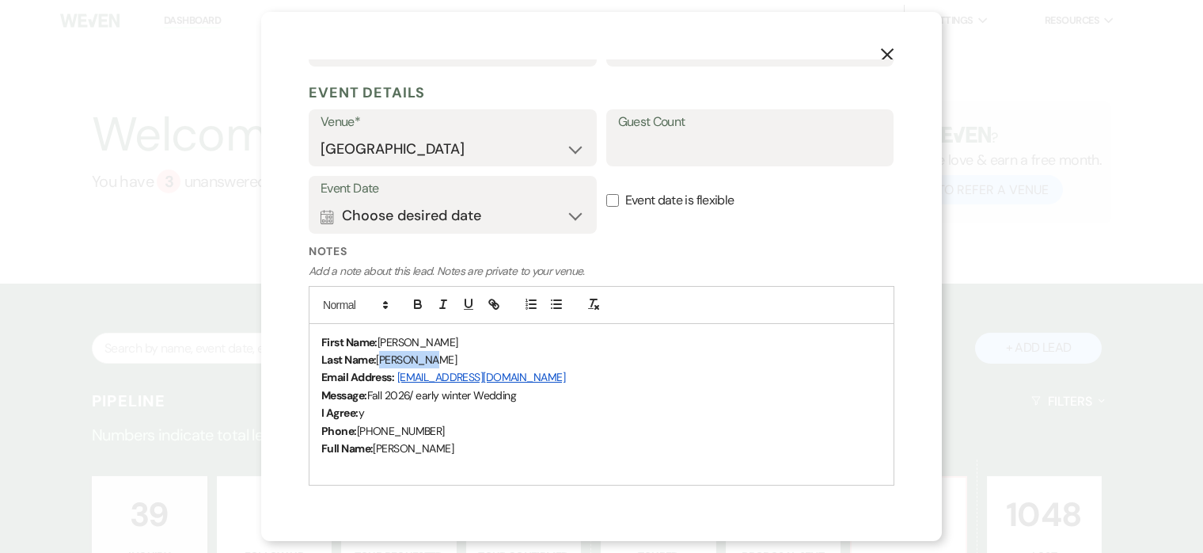
drag, startPoint x: 424, startPoint y: 361, endPoint x: 382, endPoint y: 357, distance: 42.9
click at [382, 357] on p "Last Name: Pellicano" at bounding box center [601, 359] width 561 height 17
copy span "Pellicano"
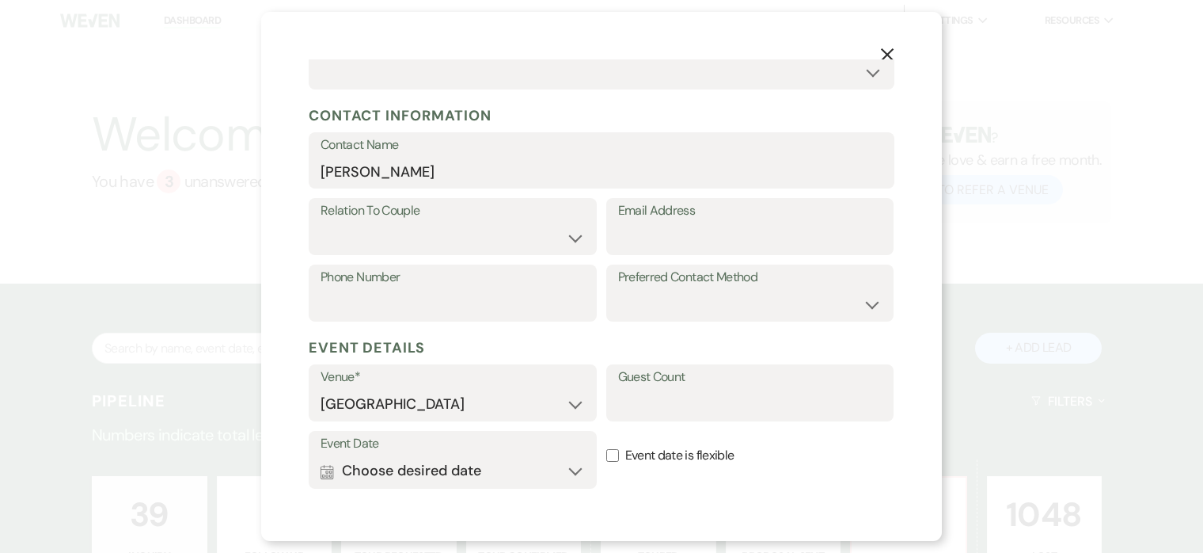
scroll to position [0, 0]
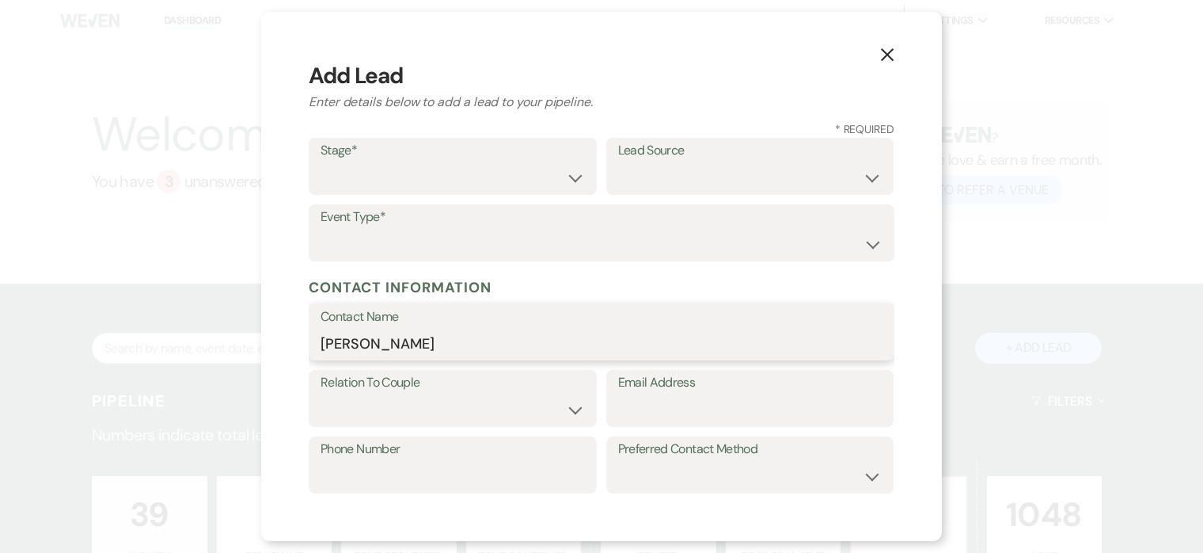
click at [488, 339] on input "Olivia" at bounding box center [602, 343] width 562 height 31
paste input "Pellicano"
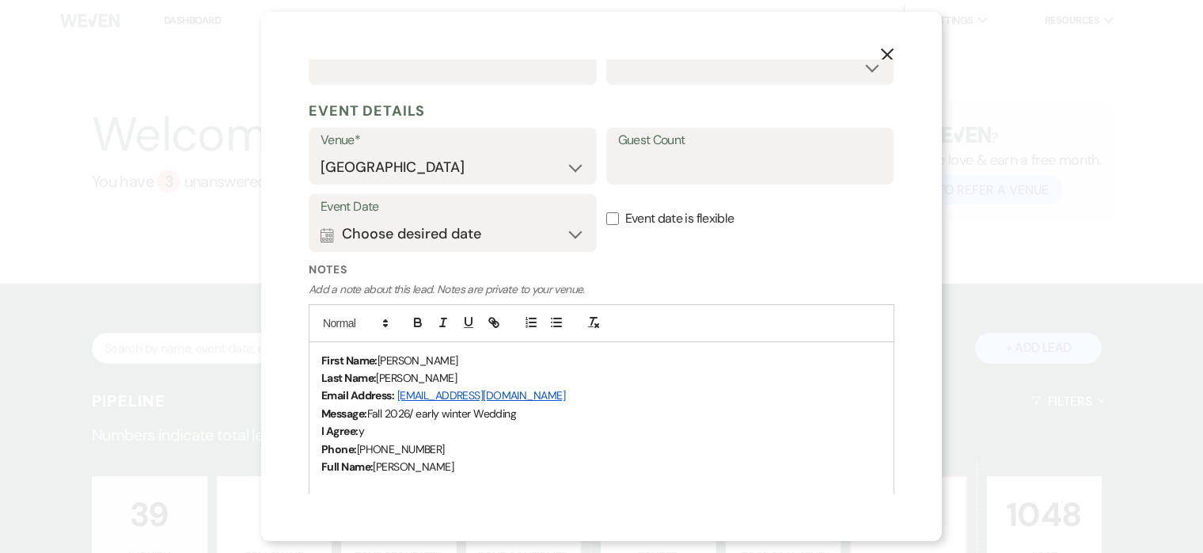
scroll to position [413, 0]
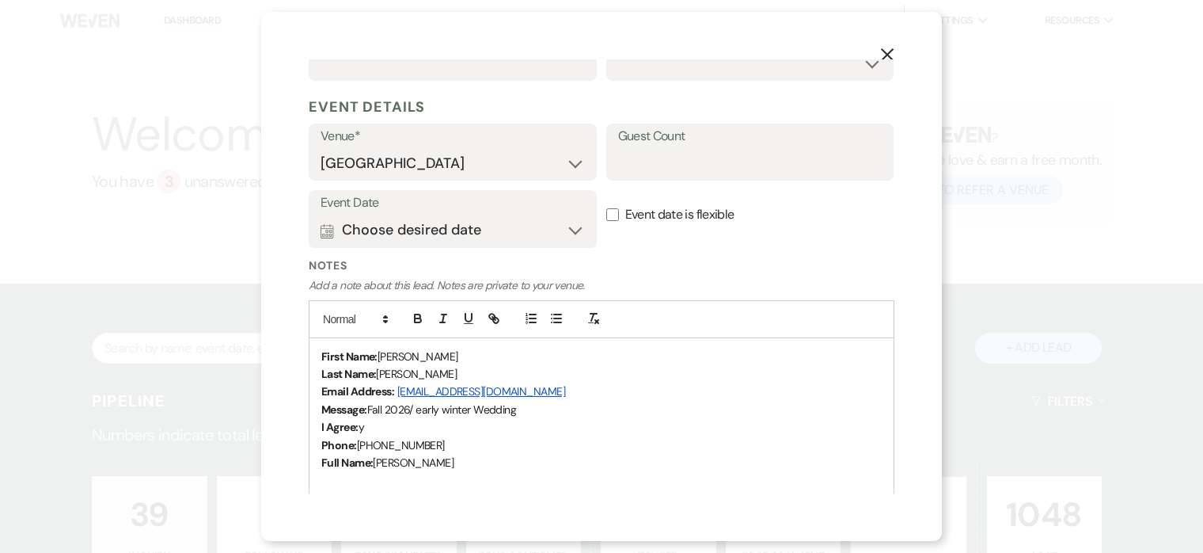
type input "Olivia Pellicano"
drag, startPoint x: 518, startPoint y: 390, endPoint x: 398, endPoint y: 388, distance: 119.6
click at [398, 388] on p "Email Address: ojkertelits@gmail.com" at bounding box center [601, 390] width 561 height 17
copy link "ojkertelits@gmail.com"
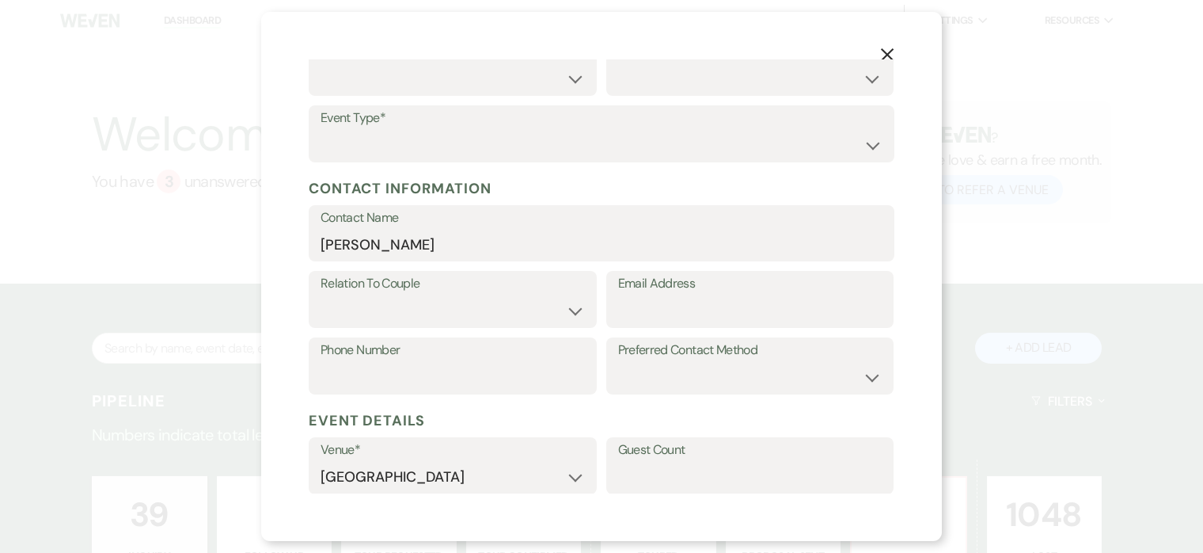
scroll to position [84, 0]
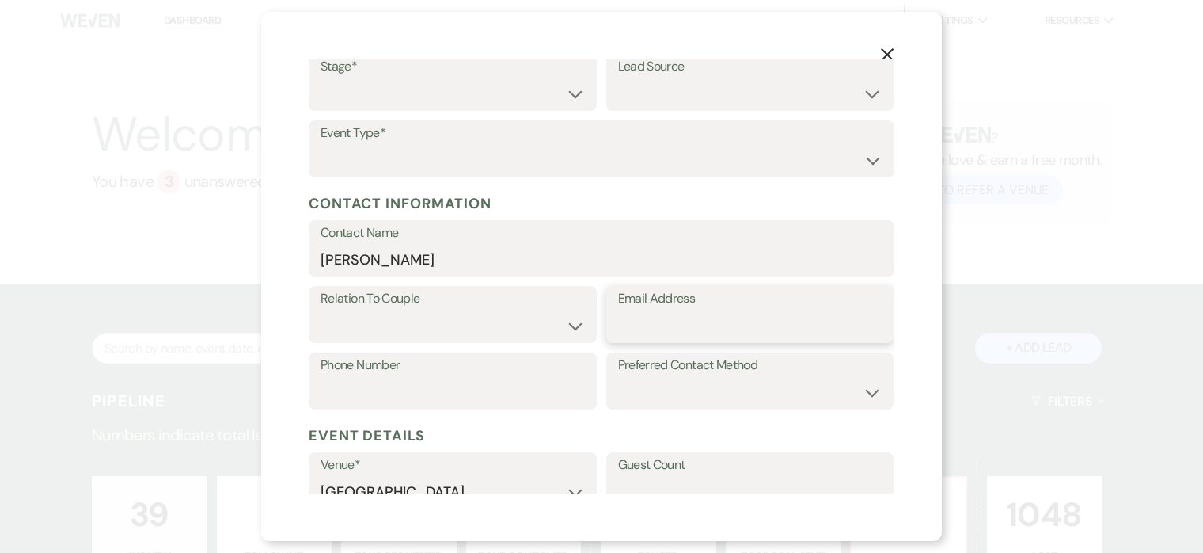
click at [709, 330] on input "Email Address" at bounding box center [750, 325] width 264 height 31
paste input "ojkertelits@gmail.com"
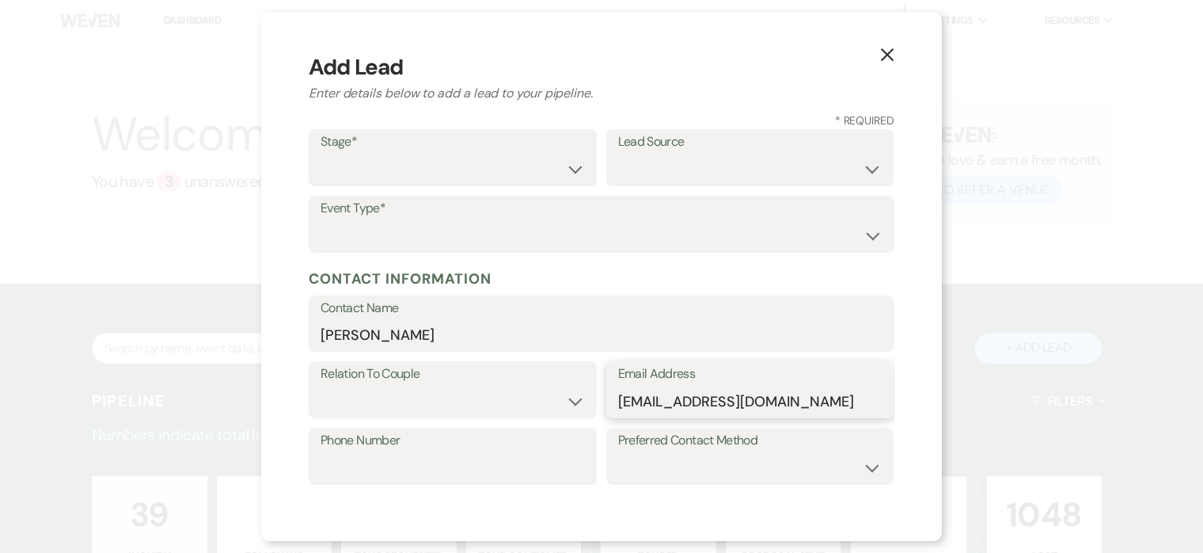
scroll to position [0, 0]
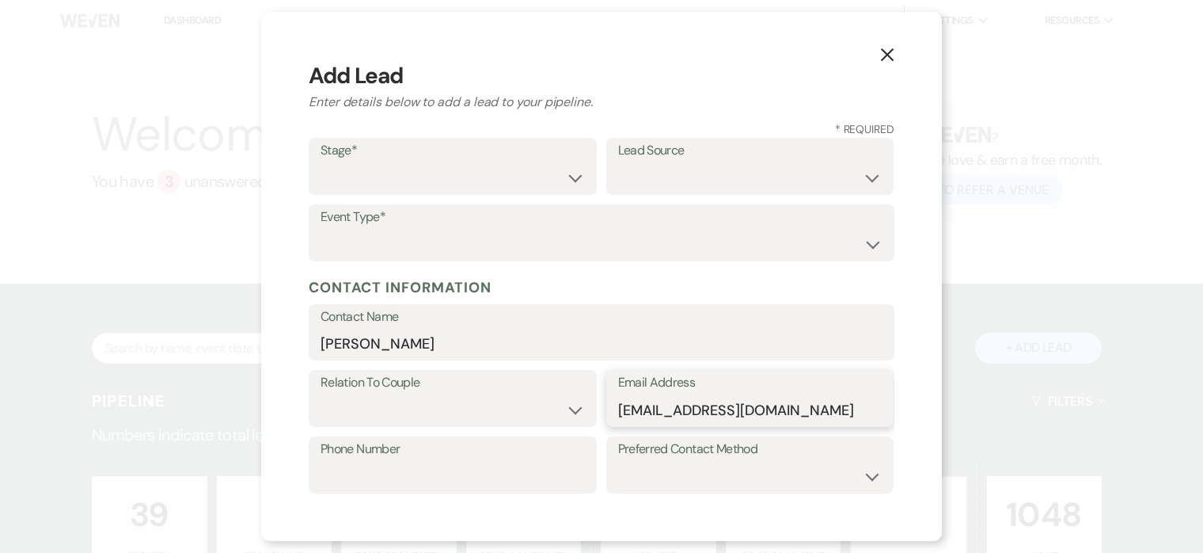
type input "ojkertelits@gmail.com"
click at [523, 179] on select "Inquiry Follow Up Tour Requested Tour Confirmed Toured Proposal Sent Booked Lost" at bounding box center [453, 177] width 264 height 31
select select "1"
click at [321, 162] on select "Inquiry Follow Up Tour Requested Tour Confirmed Toured Proposal Sent Booked Lost" at bounding box center [453, 177] width 264 height 31
click at [663, 181] on select "Weven Venue Website Instagram Facebook Pinterest Google The Knot Wedding Wire H…" at bounding box center [750, 177] width 264 height 31
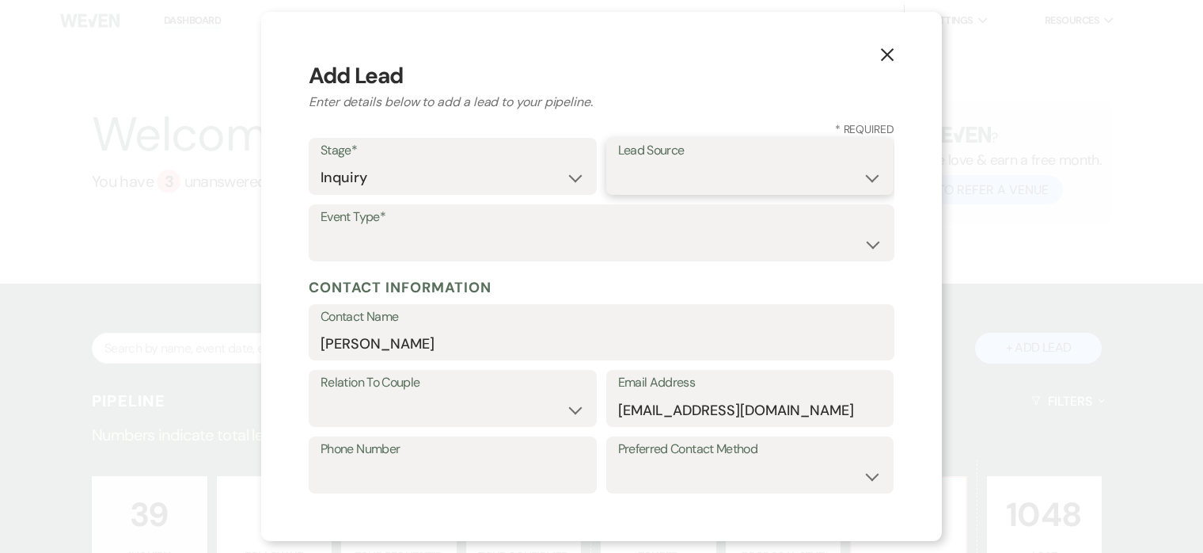
select select "5"
click at [618, 162] on select "Weven Venue Website Instagram Facebook Pinterest Google The Knot Wedding Wire H…" at bounding box center [750, 177] width 264 height 31
click at [473, 252] on select "Wedding Anniversary Party Baby Shower Bachelorette / Bachelor Party Birthday Pa…" at bounding box center [602, 244] width 562 height 31
select select "1"
click at [321, 229] on select "Wedding Anniversary Party Baby Shower Bachelorette / Bachelor Party Birthday Pa…" at bounding box center [602, 244] width 562 height 31
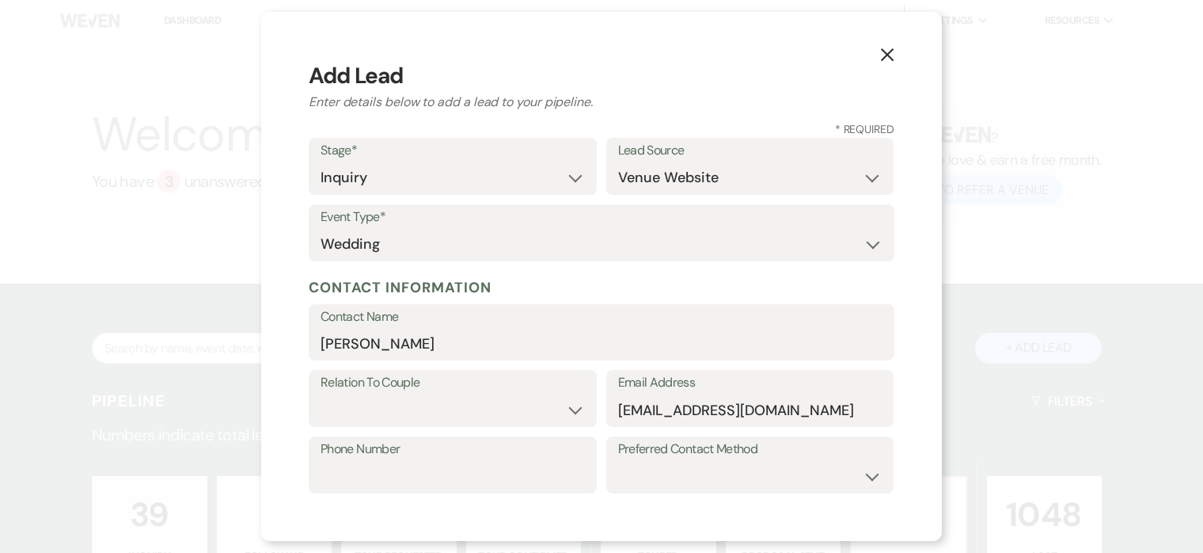
click at [623, 274] on form "Stage* Inquiry Follow Up Tour Requested Tour Confirmed Toured Proposal Sent Boo…" at bounding box center [602, 549] width 586 height 823
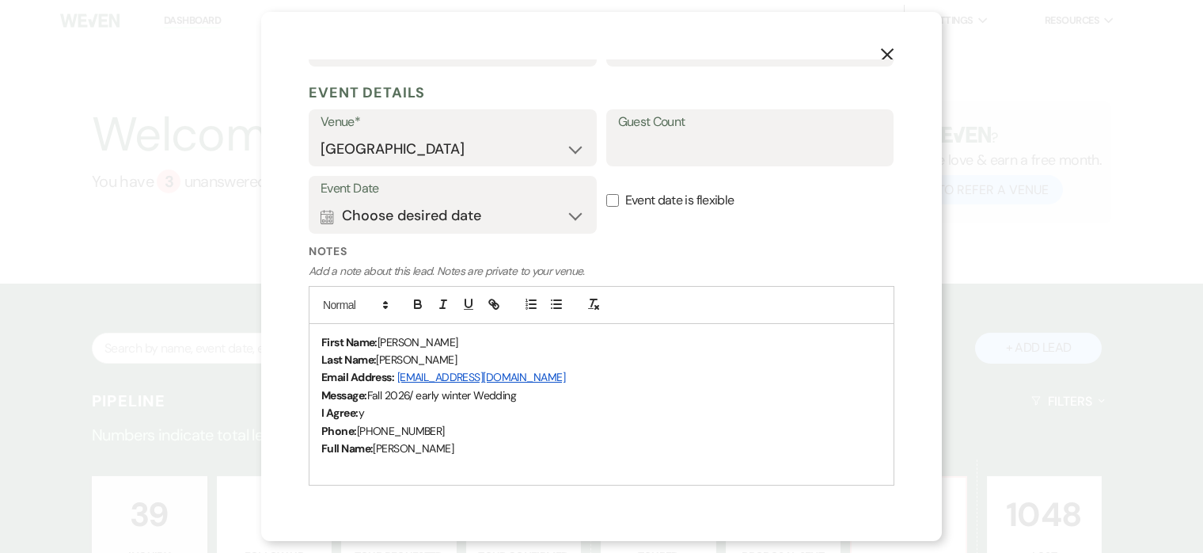
scroll to position [435, 0]
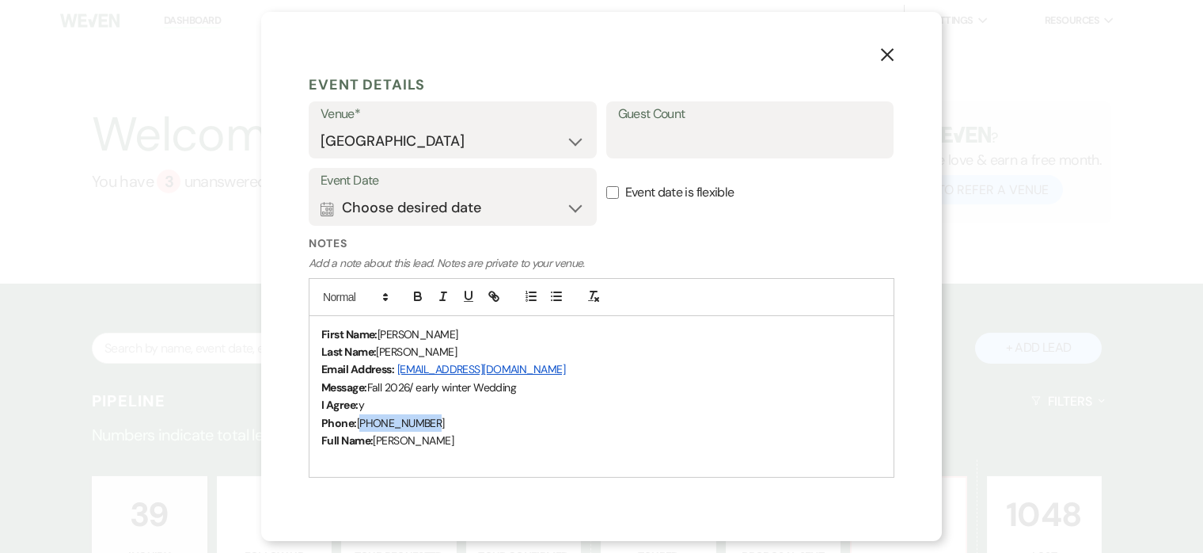
drag, startPoint x: 433, startPoint y: 421, endPoint x: 360, endPoint y: 420, distance: 72.9
click at [360, 420] on p "Phone: 412-651-4696" at bounding box center [601, 422] width 561 height 17
copy span "412-651-4696"
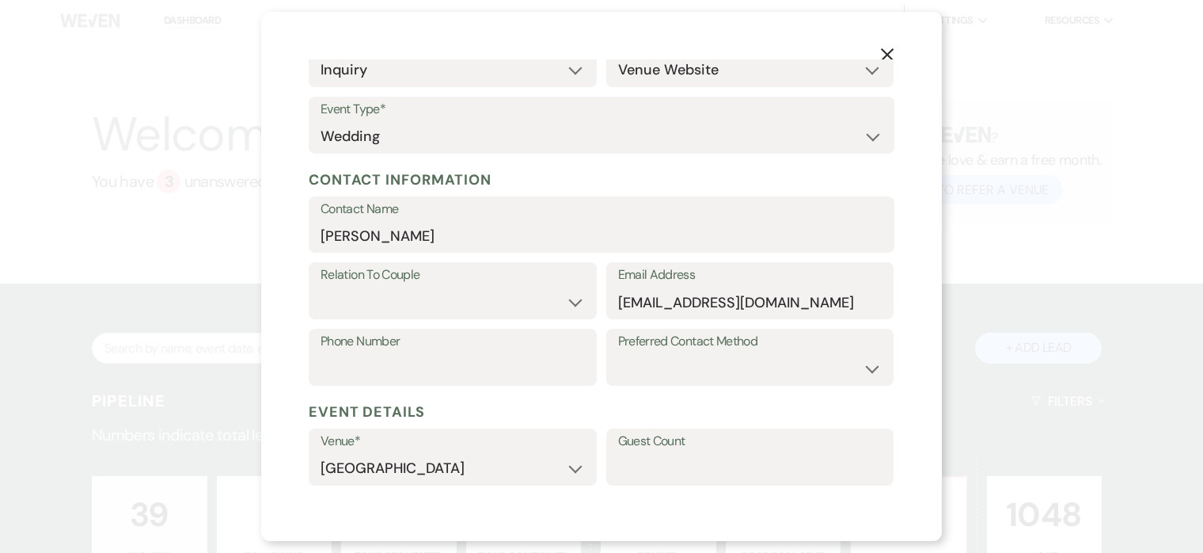
scroll to position [117, 0]
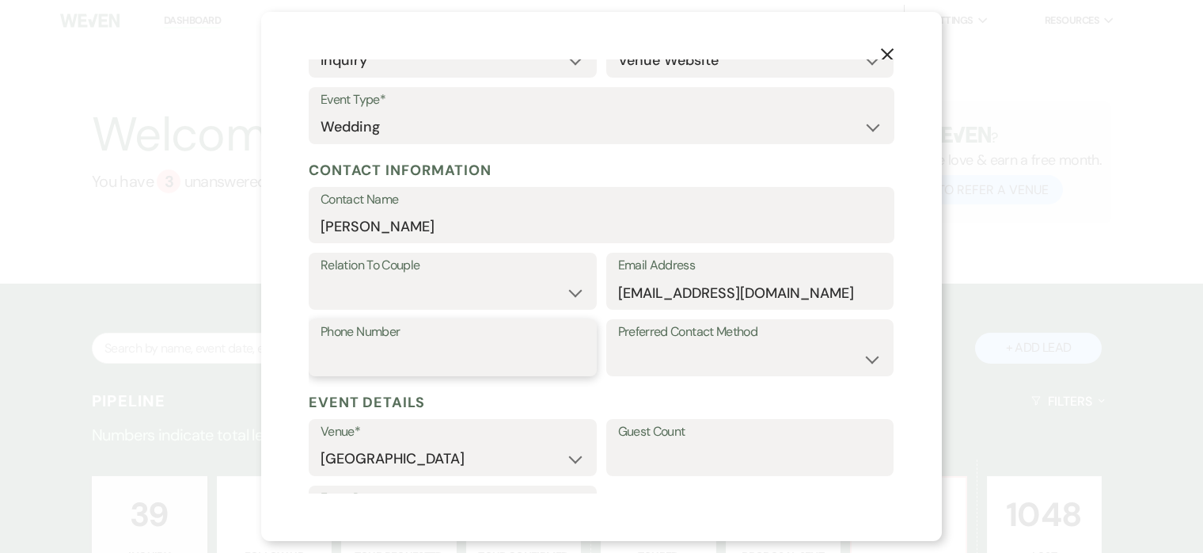
click at [413, 348] on input "Phone Number" at bounding box center [453, 359] width 264 height 31
paste input "412-651-4696"
type input "412-651-4696"
click at [544, 290] on select "Couple Planner Parent of Couple Family Member Friend Other" at bounding box center [453, 292] width 264 height 31
select select "1"
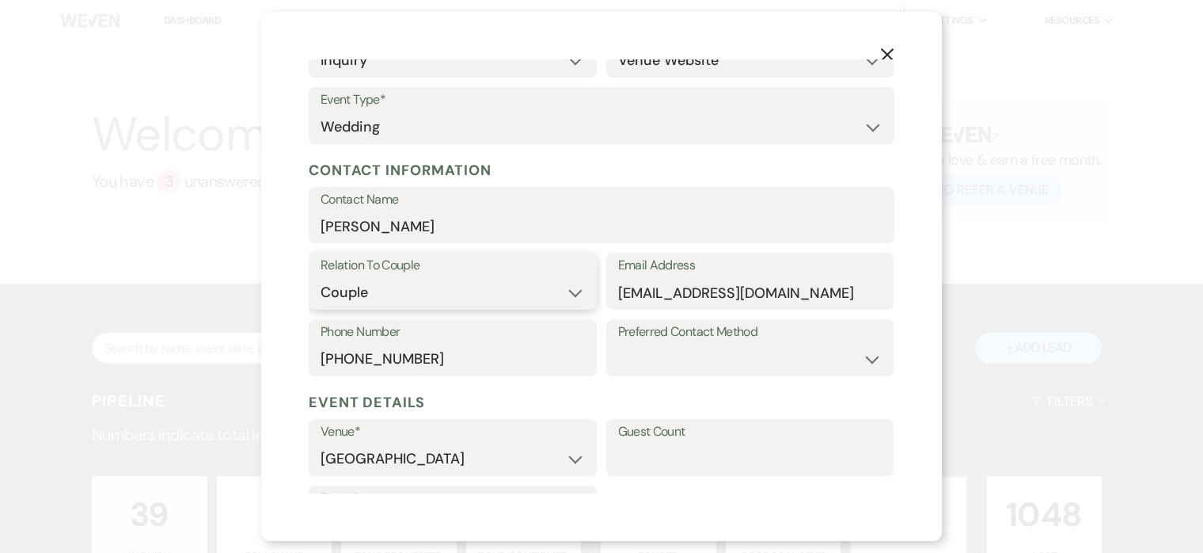
click at [321, 277] on select "Couple Planner Parent of Couple Family Member Friend Other" at bounding box center [453, 292] width 264 height 31
click at [738, 383] on div "Preferred Contact Method Email Phone Text" at bounding box center [750, 352] width 288 height 67
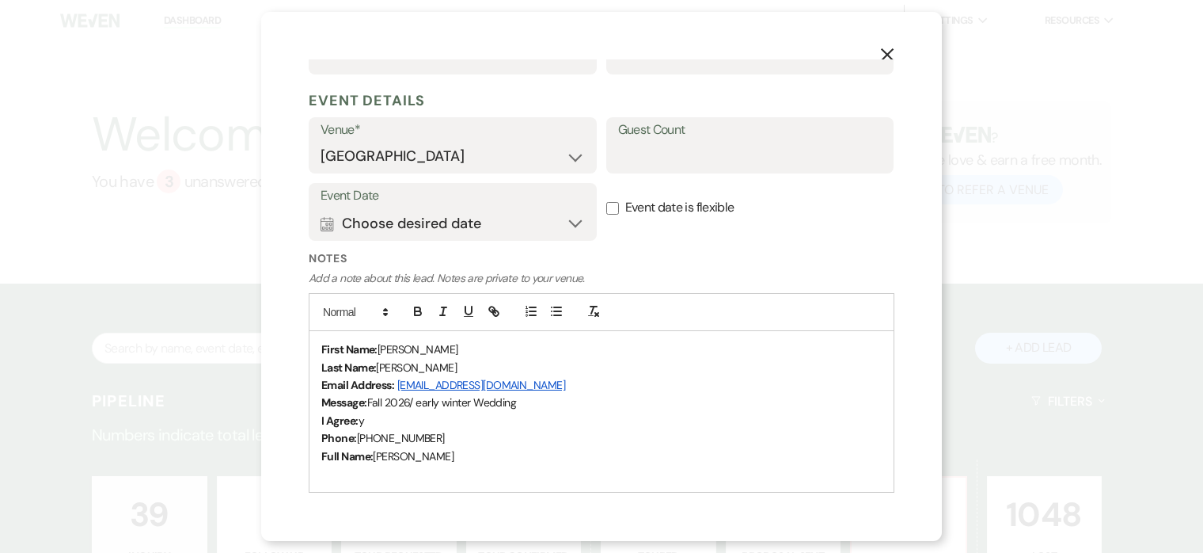
scroll to position [630, 0]
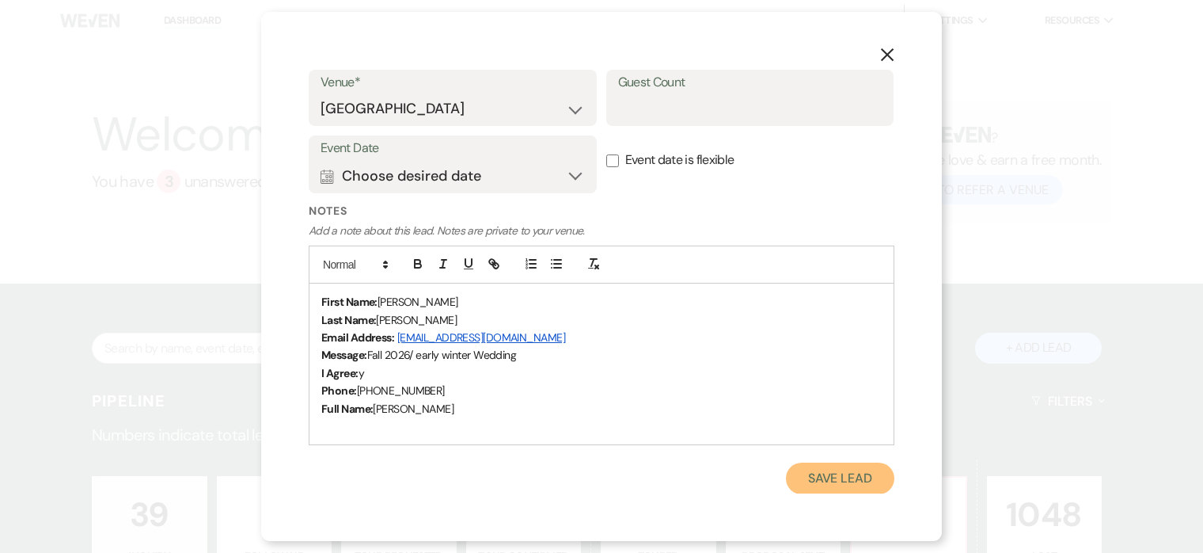
click at [842, 481] on button "Save Lead" at bounding box center [840, 478] width 108 height 32
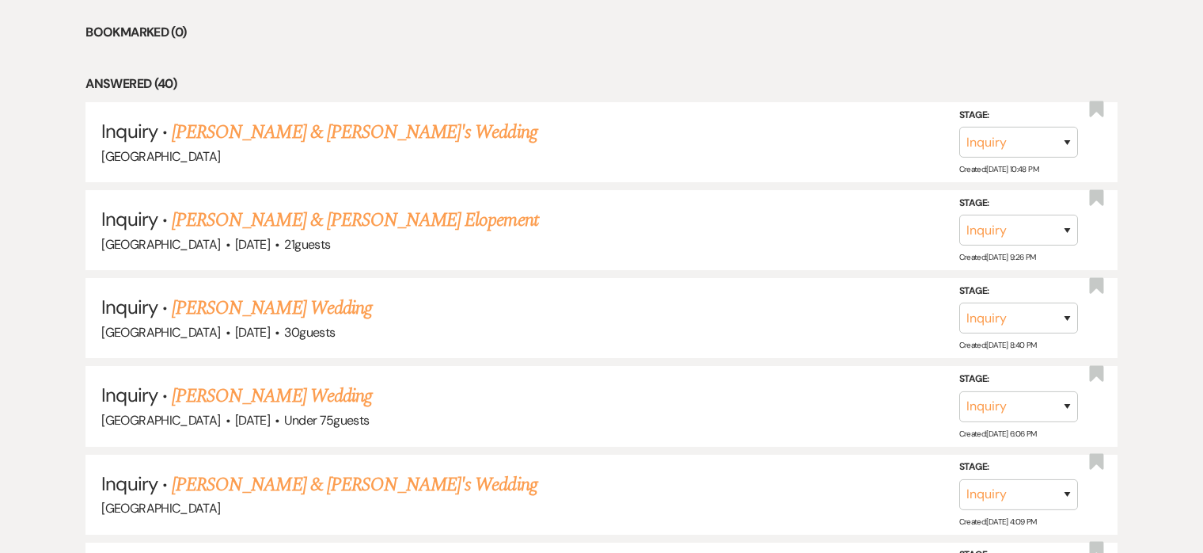
scroll to position [711, 0]
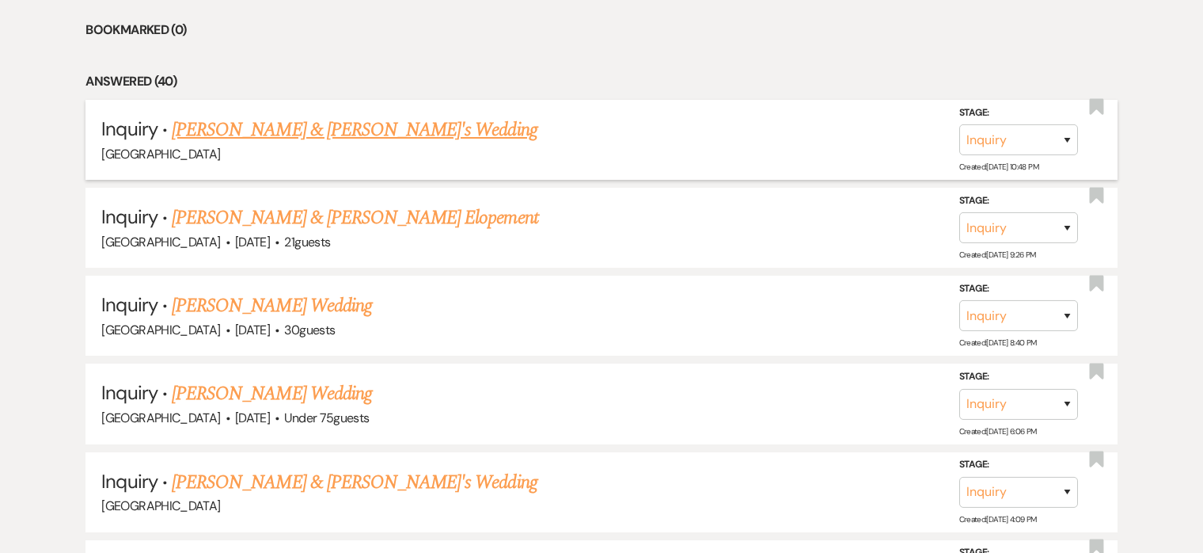
click at [287, 127] on link "Olivia Pellicano & Fiance's Wedding" at bounding box center [355, 130] width 366 height 29
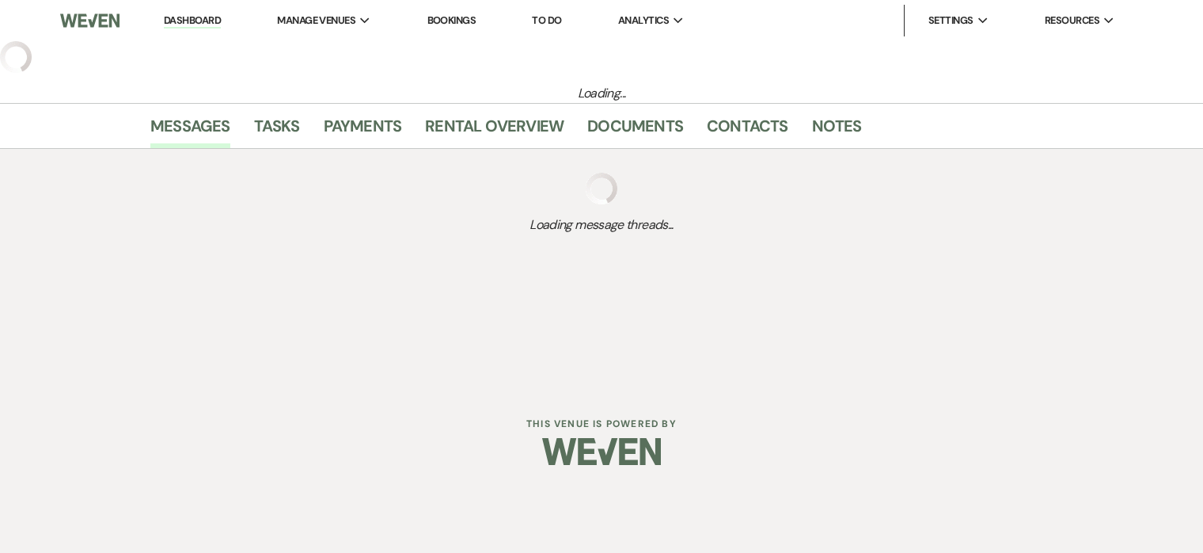
select select "5"
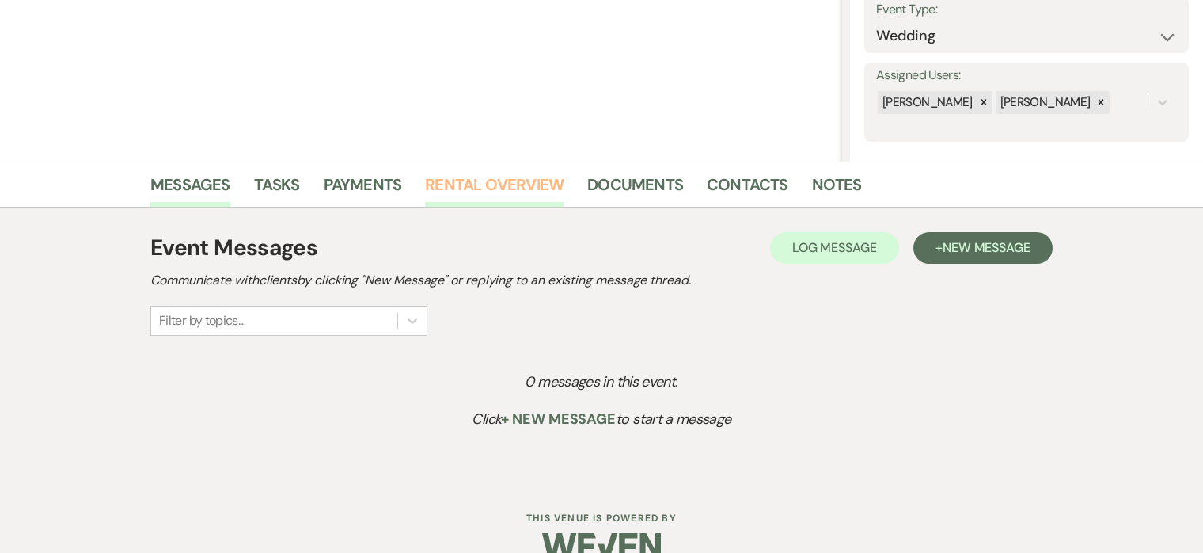
scroll to position [267, 0]
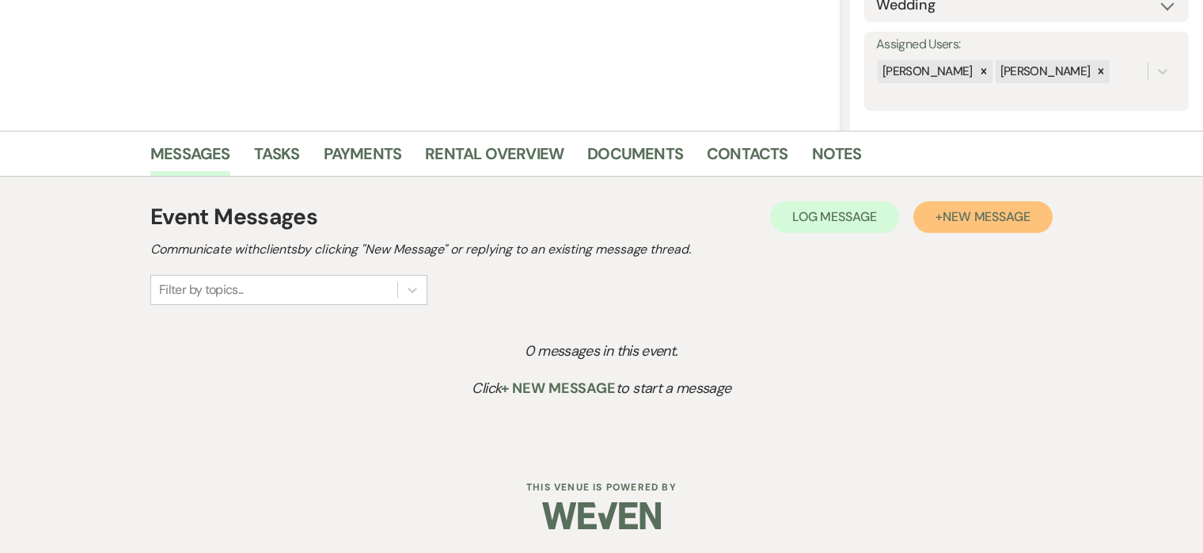
click at [945, 211] on span "New Message" at bounding box center [987, 216] width 88 height 17
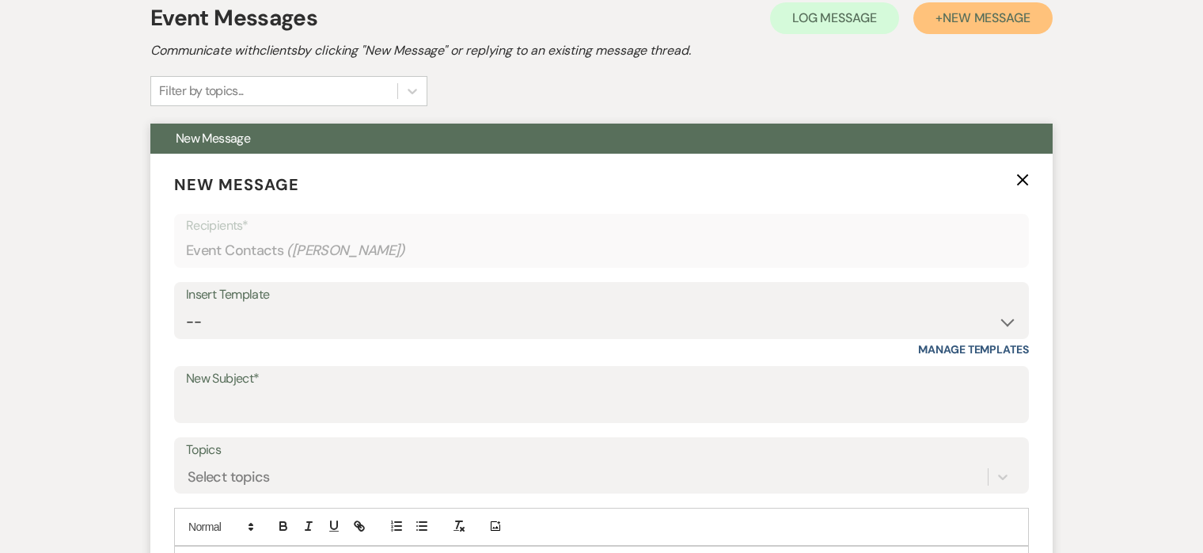
scroll to position [479, 0]
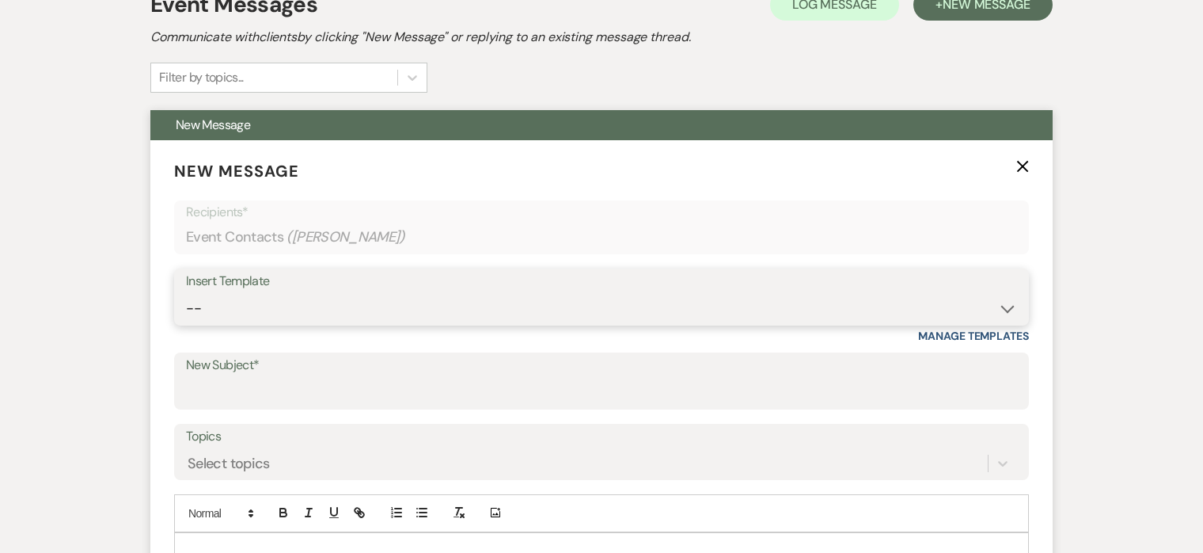
click at [419, 296] on select "-- 2024-25 Follow Up Buy Out Details Menu Tasting Invite Booking Email 2025-Wed…" at bounding box center [601, 308] width 831 height 31
select select "5321"
click at [186, 293] on select "-- 2024-25 Follow Up Buy Out Details Menu Tasting Invite Booking Email 2025-Wed…" at bounding box center [601, 308] width 831 height 31
type input "Addy Sea Wedding Package"
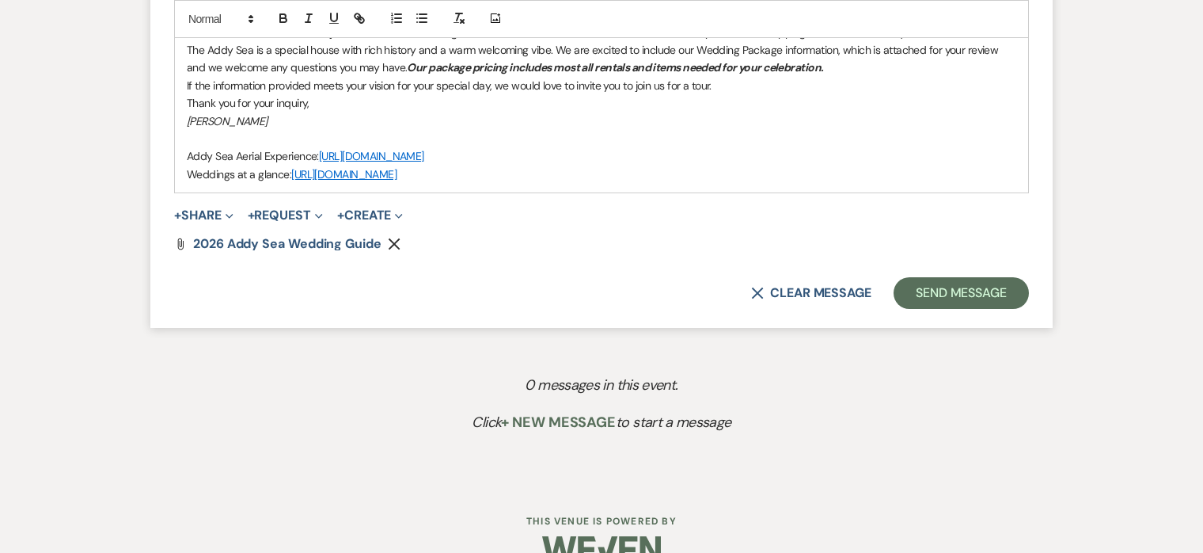
scroll to position [1067, 0]
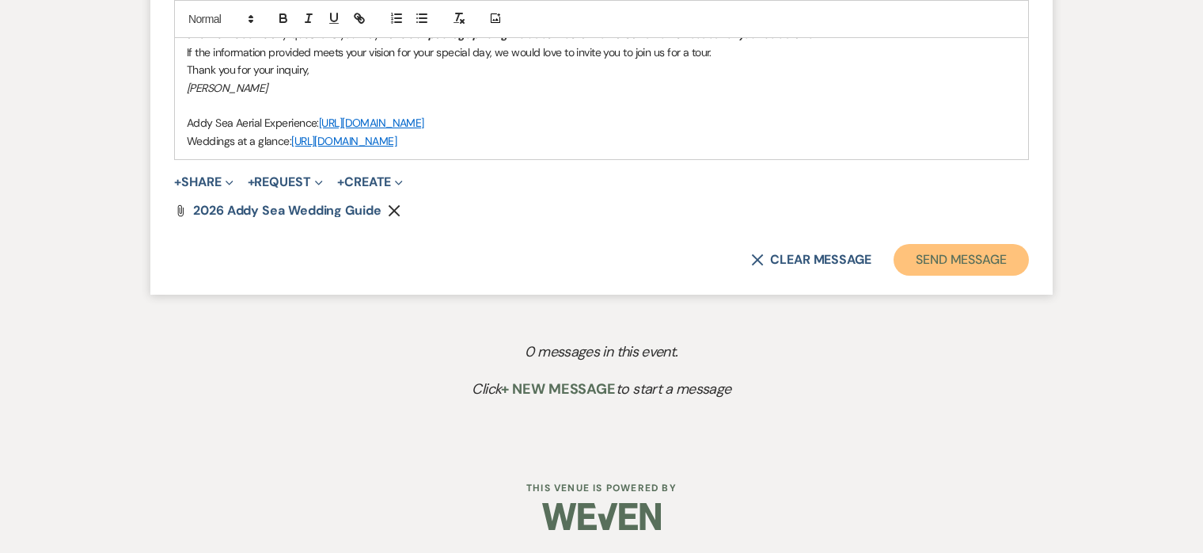
click at [959, 255] on button "Send Message" at bounding box center [961, 260] width 135 height 32
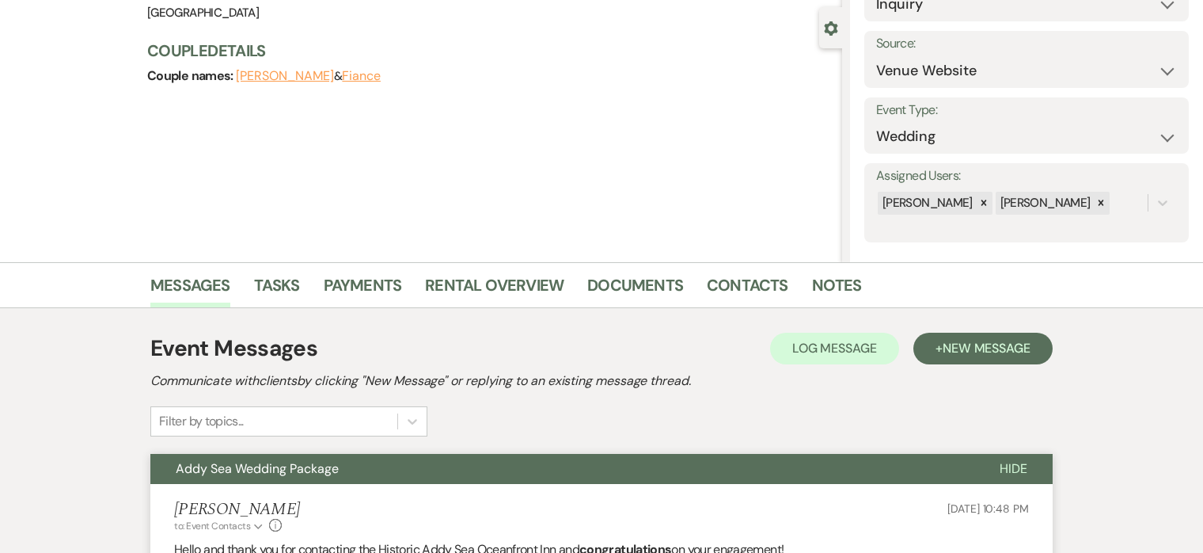
scroll to position [0, 0]
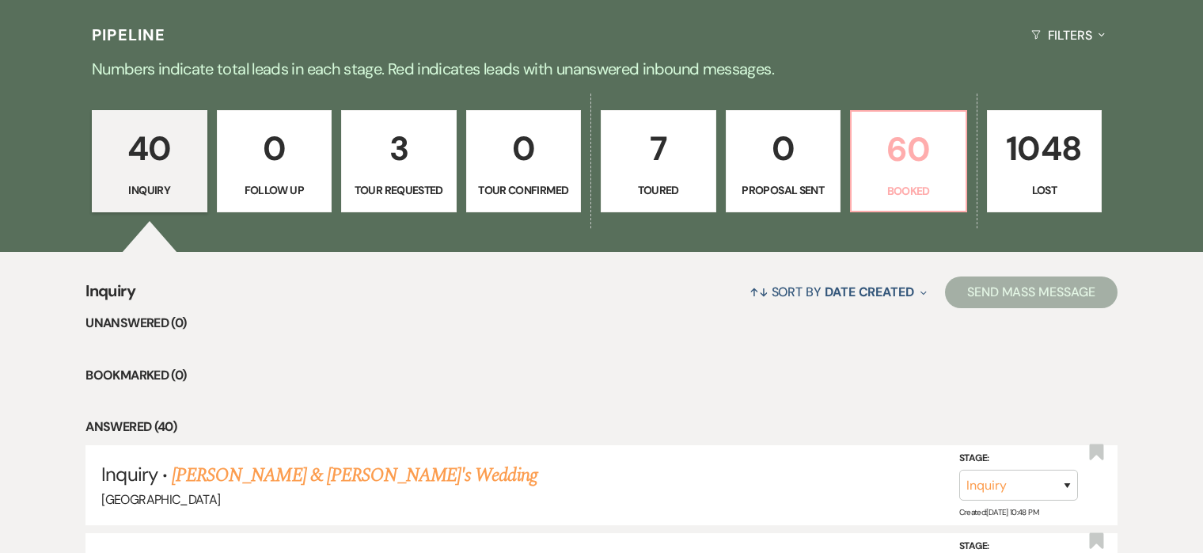
click at [922, 145] on p "60" at bounding box center [908, 149] width 95 height 53
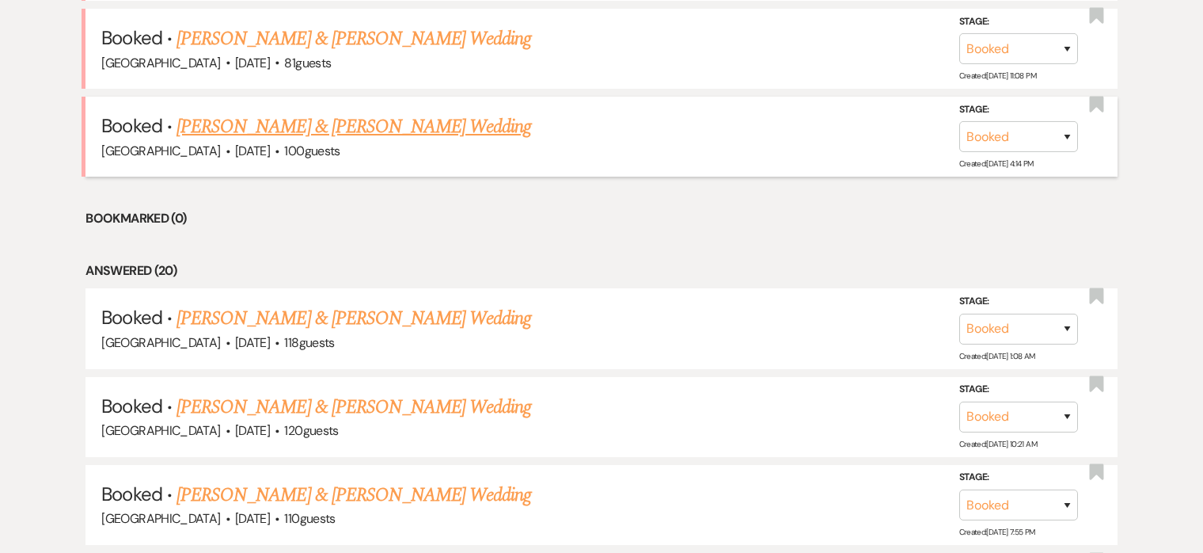
scroll to position [787, 0]
click at [447, 127] on link "Natalie Hritsko & Michael Graziani's Wedding" at bounding box center [354, 126] width 355 height 29
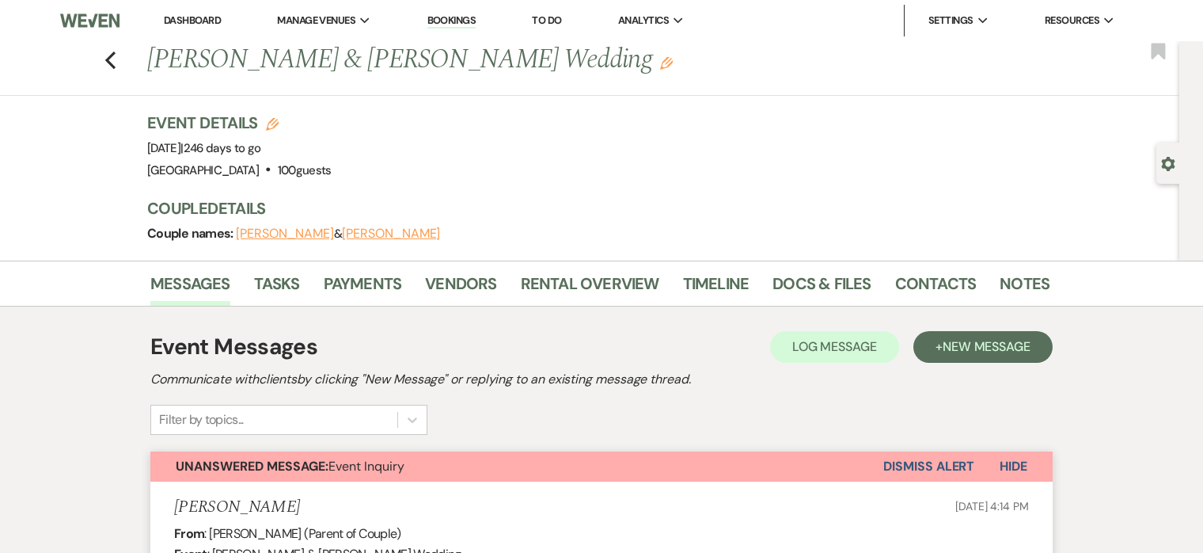
click at [933, 464] on button "Dismiss Alert" at bounding box center [929, 466] width 91 height 30
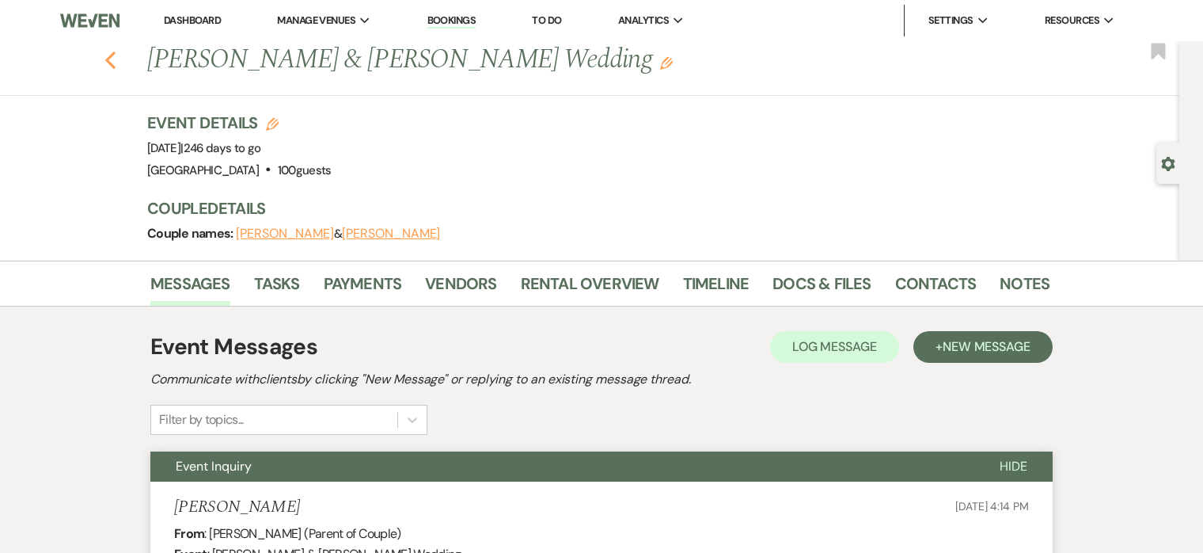
click at [109, 61] on icon "Previous" at bounding box center [111, 60] width 12 height 19
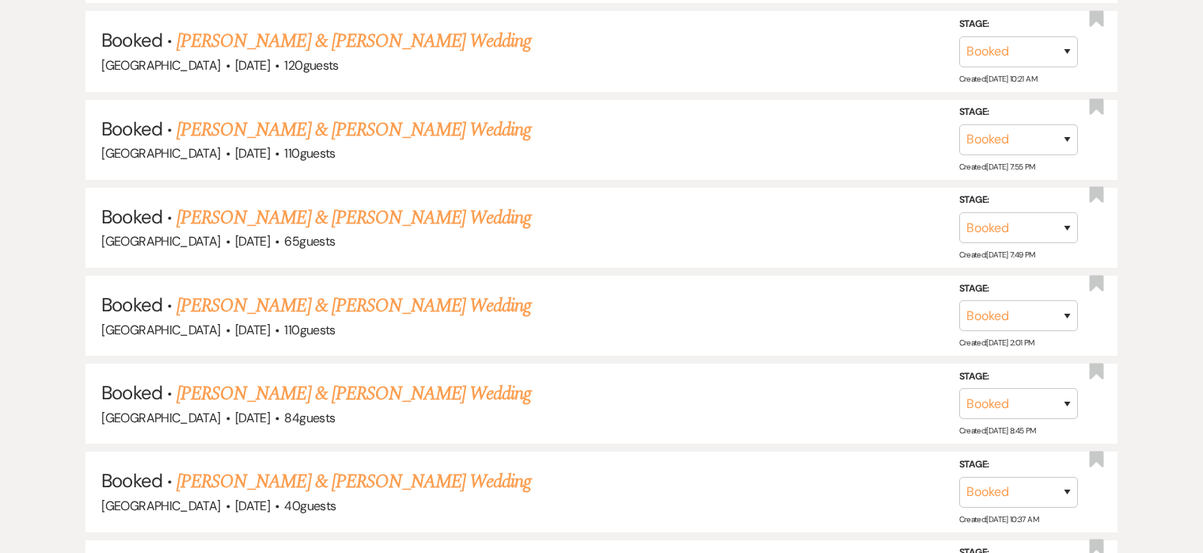
scroll to position [1059, 0]
